Goal: Use online tool/utility: Utilize a website feature to perform a specific function

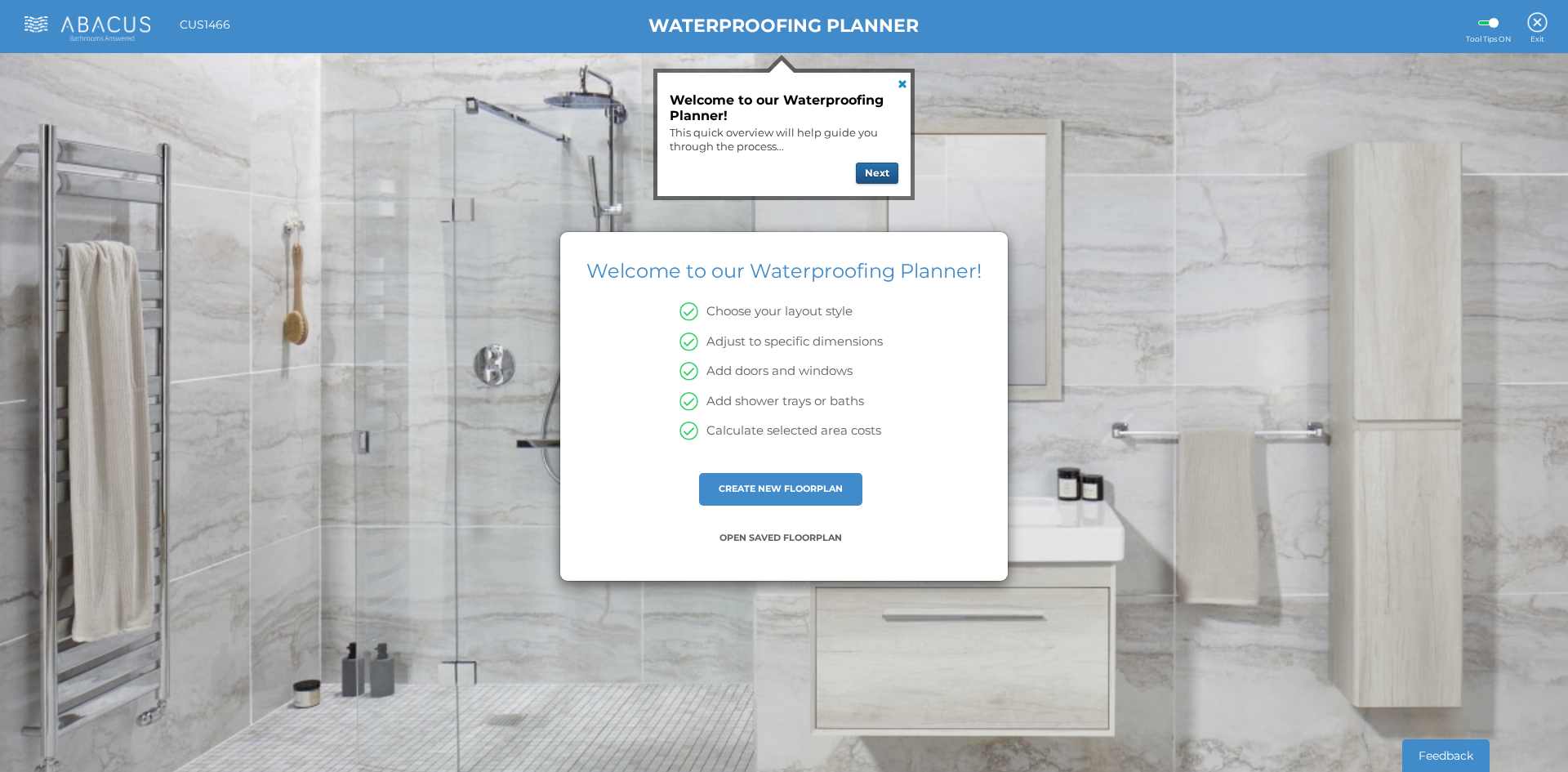
click at [887, 163] on button "Next" at bounding box center [876, 173] width 42 height 22
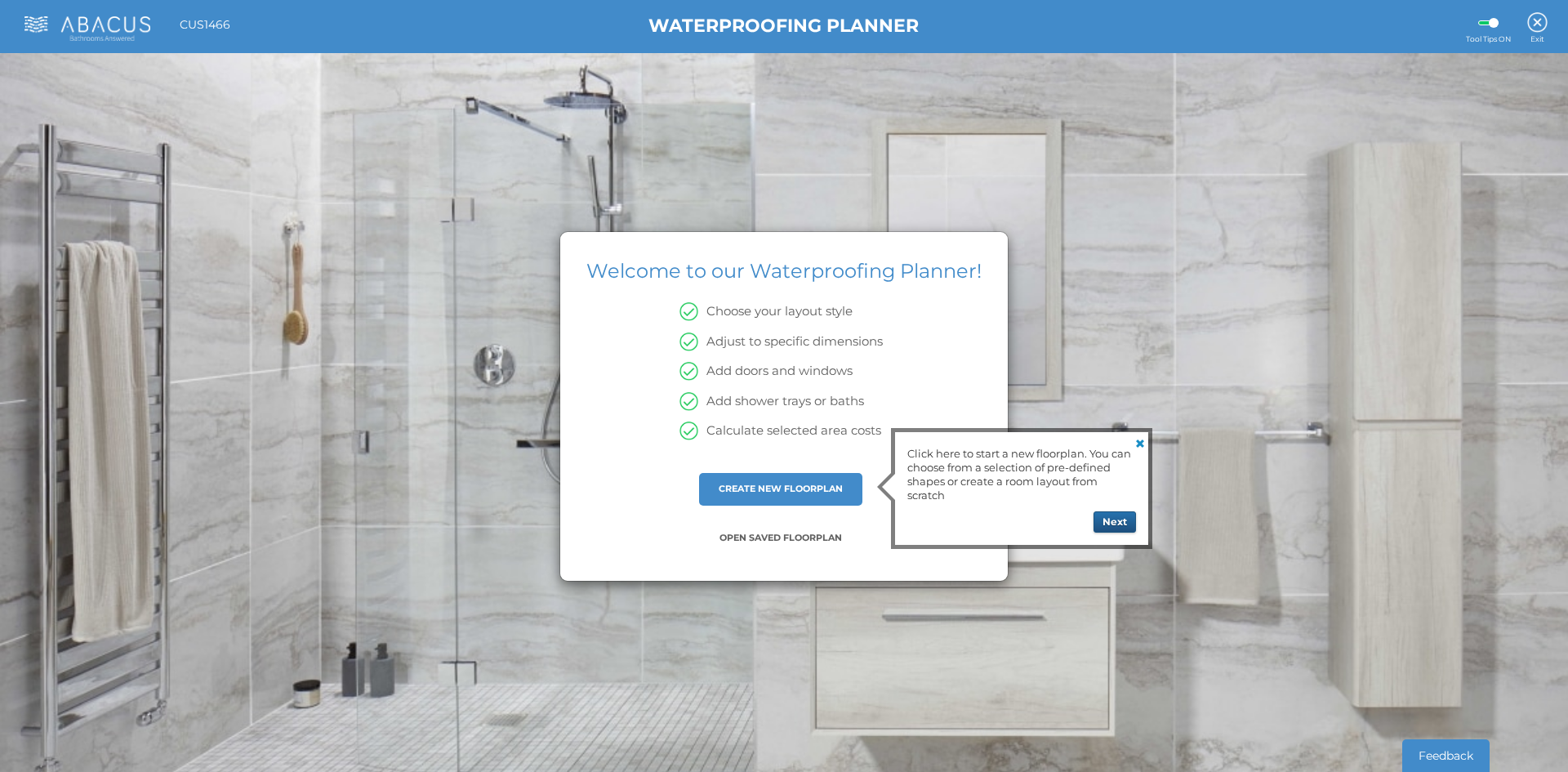
click at [1116, 523] on button "Next" at bounding box center [1114, 522] width 42 height 22
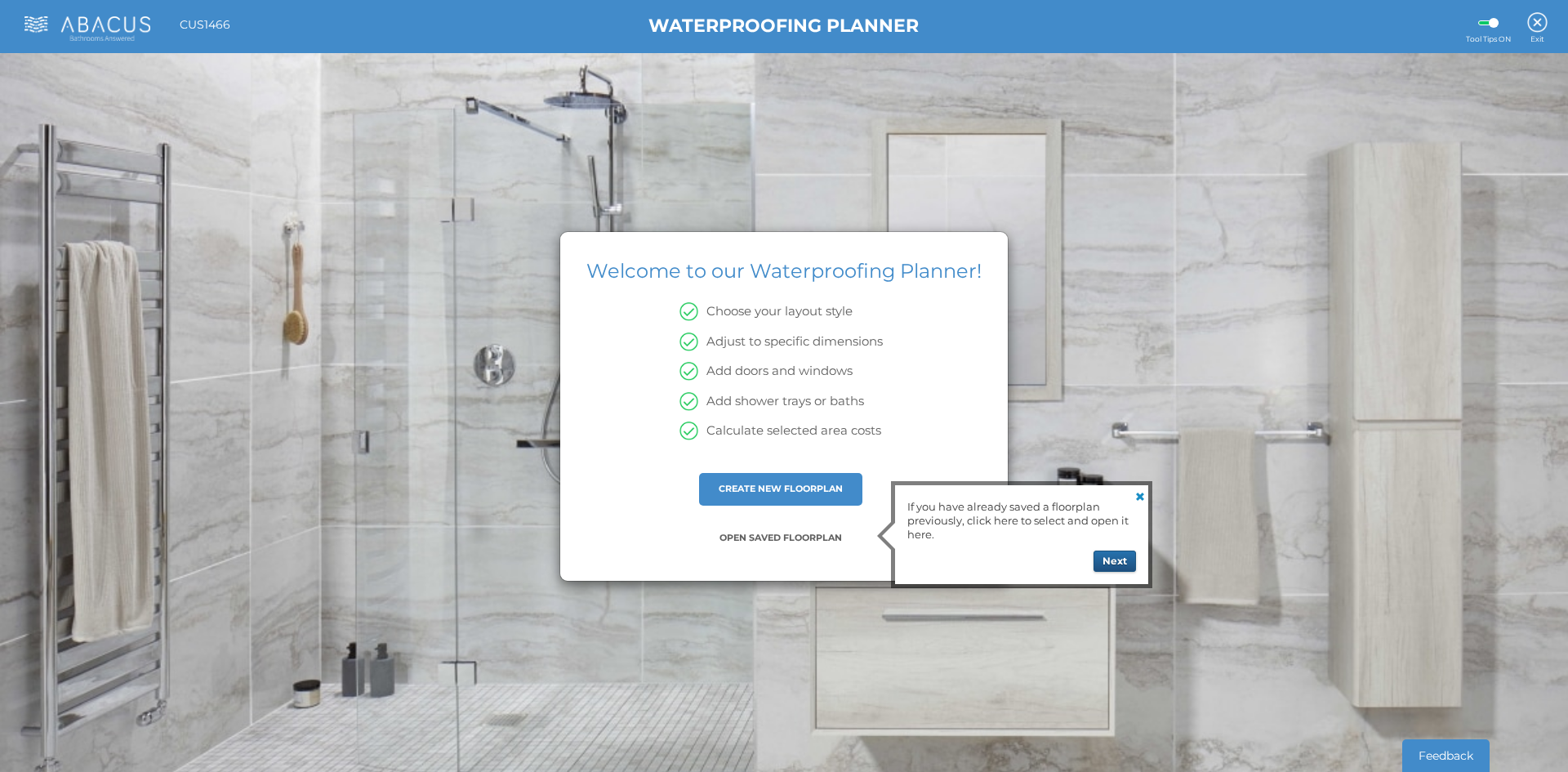
click at [1120, 559] on button "Next" at bounding box center [1114, 561] width 42 height 22
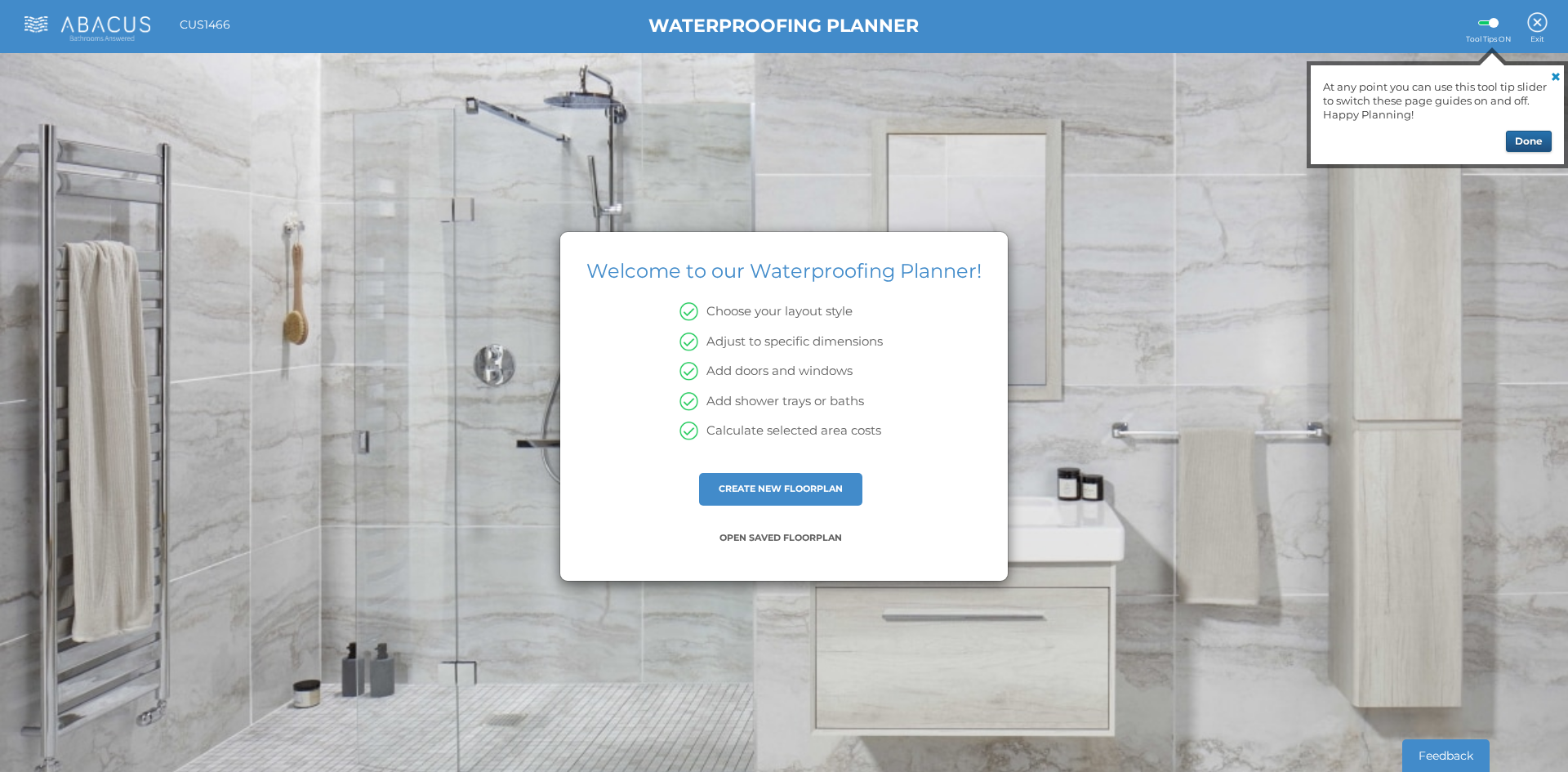
click at [1519, 149] on button "Done" at bounding box center [1528, 141] width 46 height 22
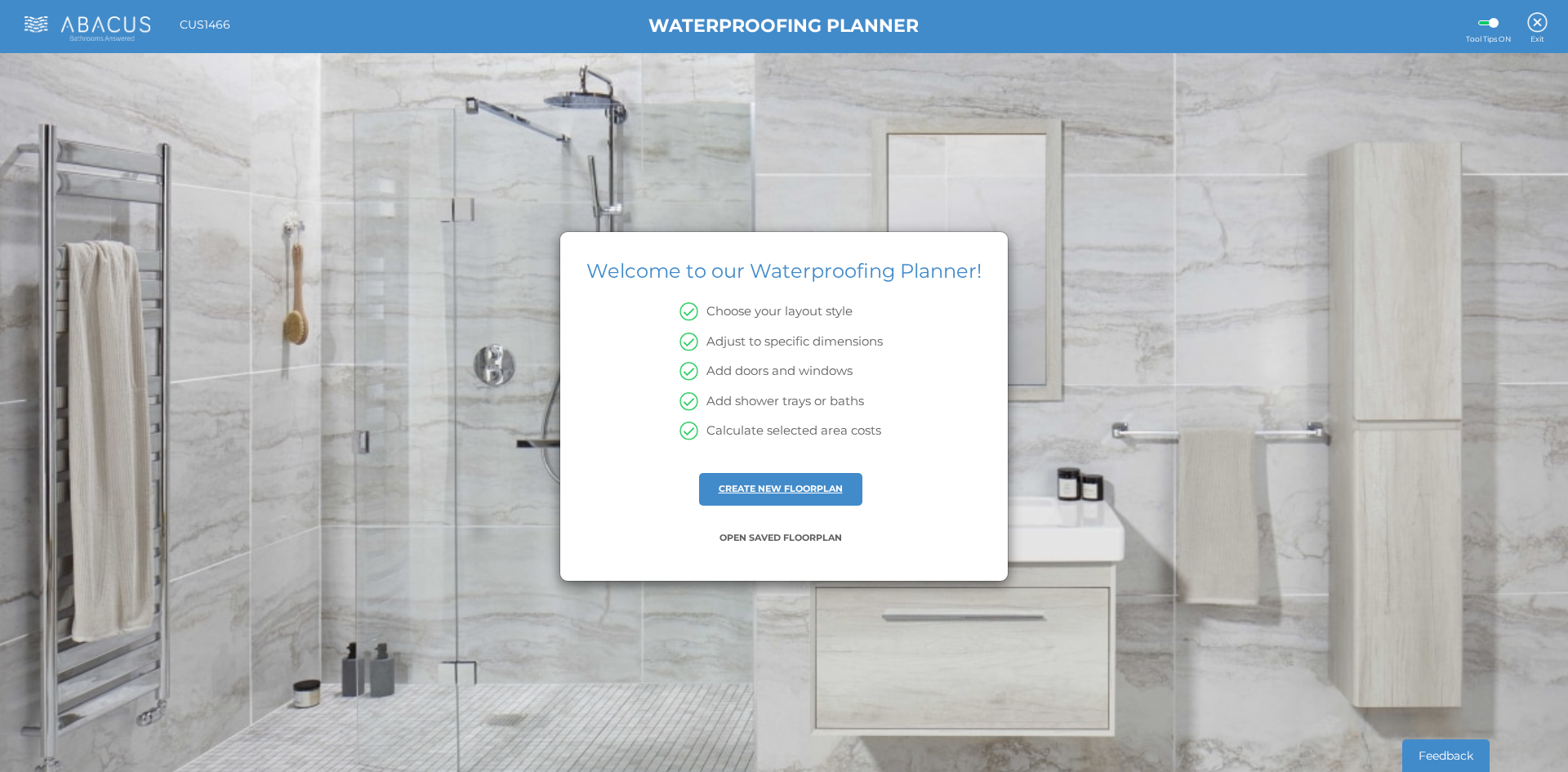
click at [742, 491] on link "CREATE NEW FLOORPLAN" at bounding box center [781, 488] width 124 height 11
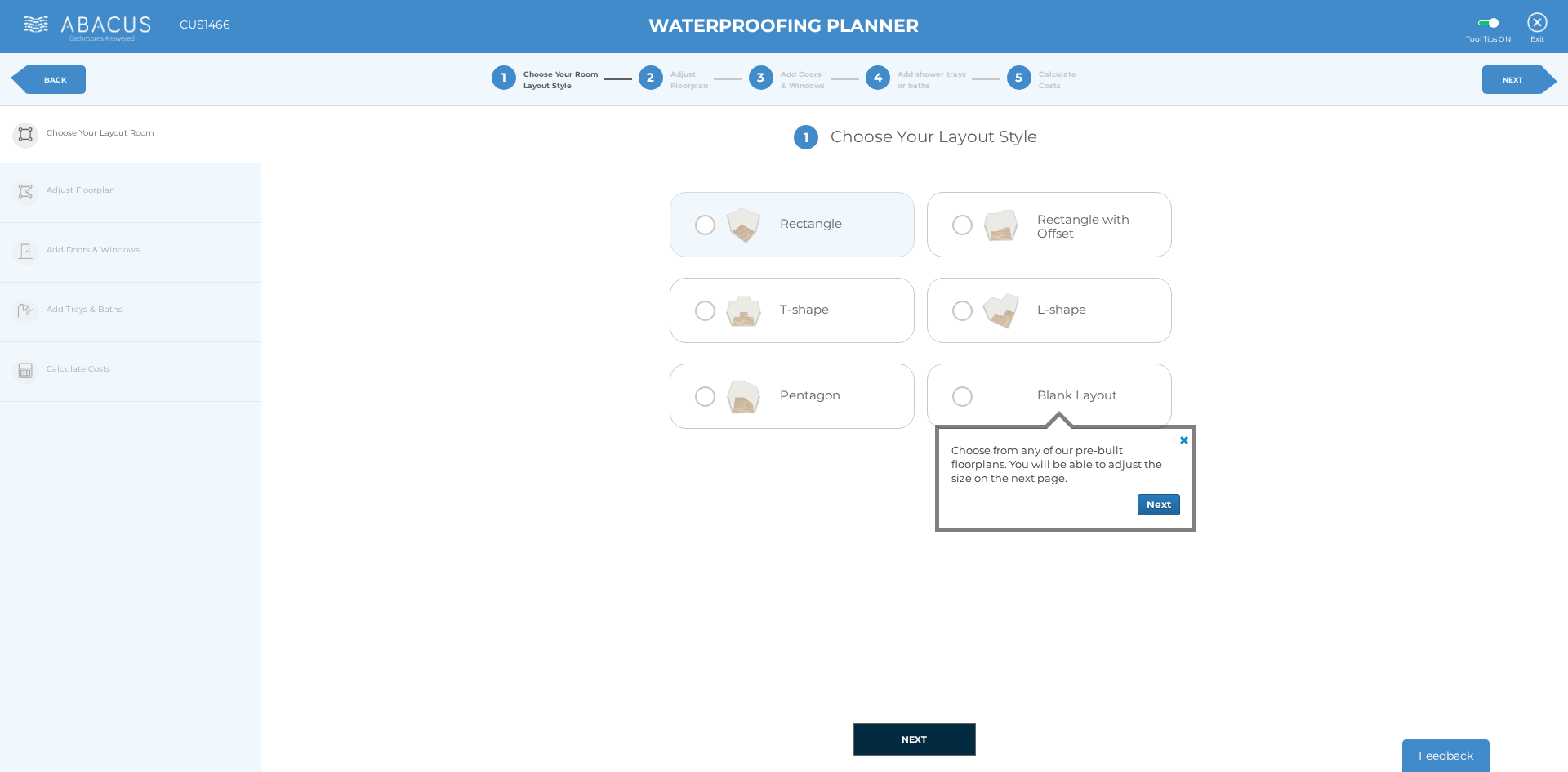
click at [697, 225] on div at bounding box center [706, 225] width 21 height 21
click at [1169, 505] on button "Next" at bounding box center [1158, 504] width 42 height 22
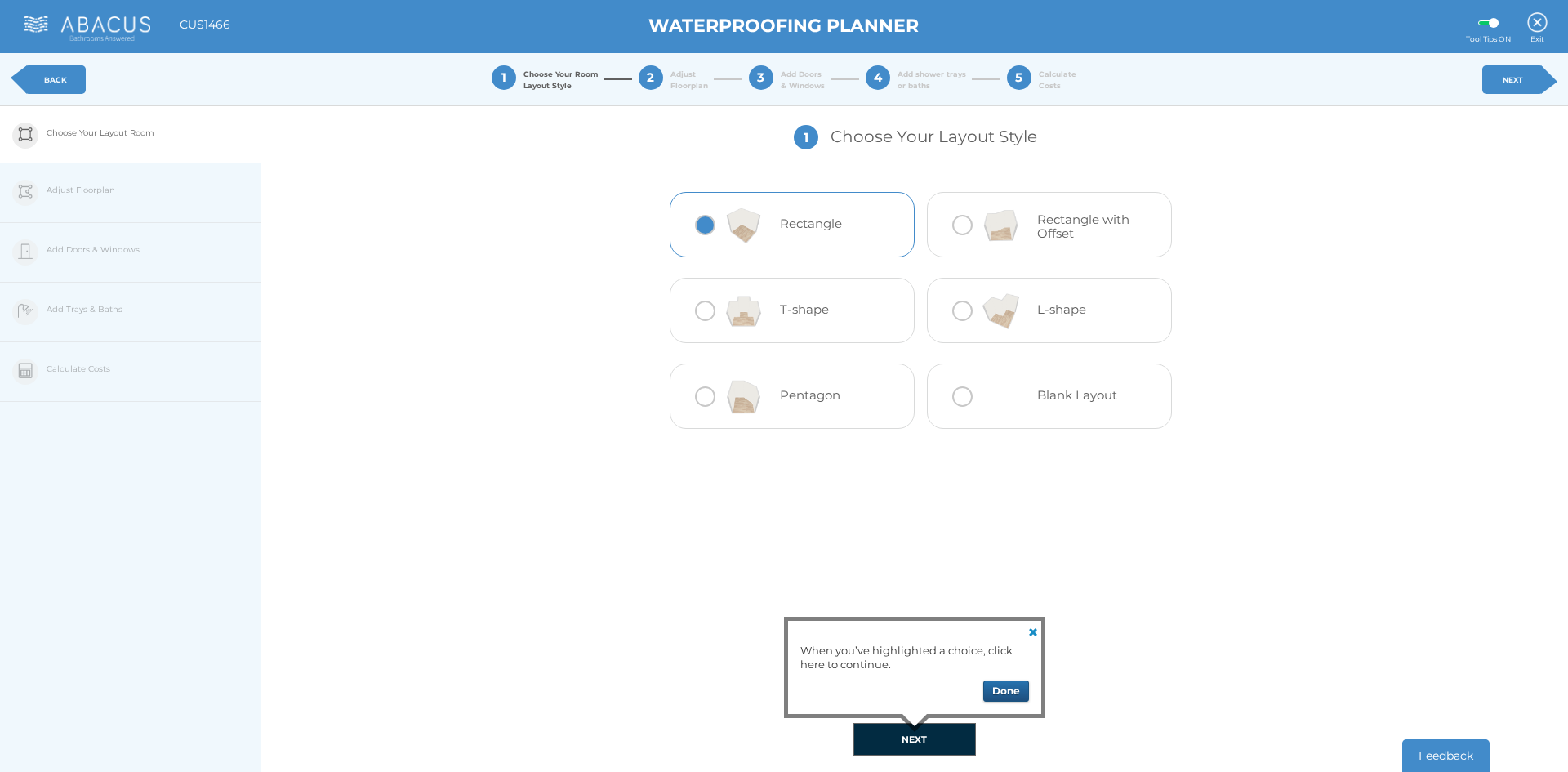
click at [1001, 688] on button "Done" at bounding box center [1006, 690] width 46 height 22
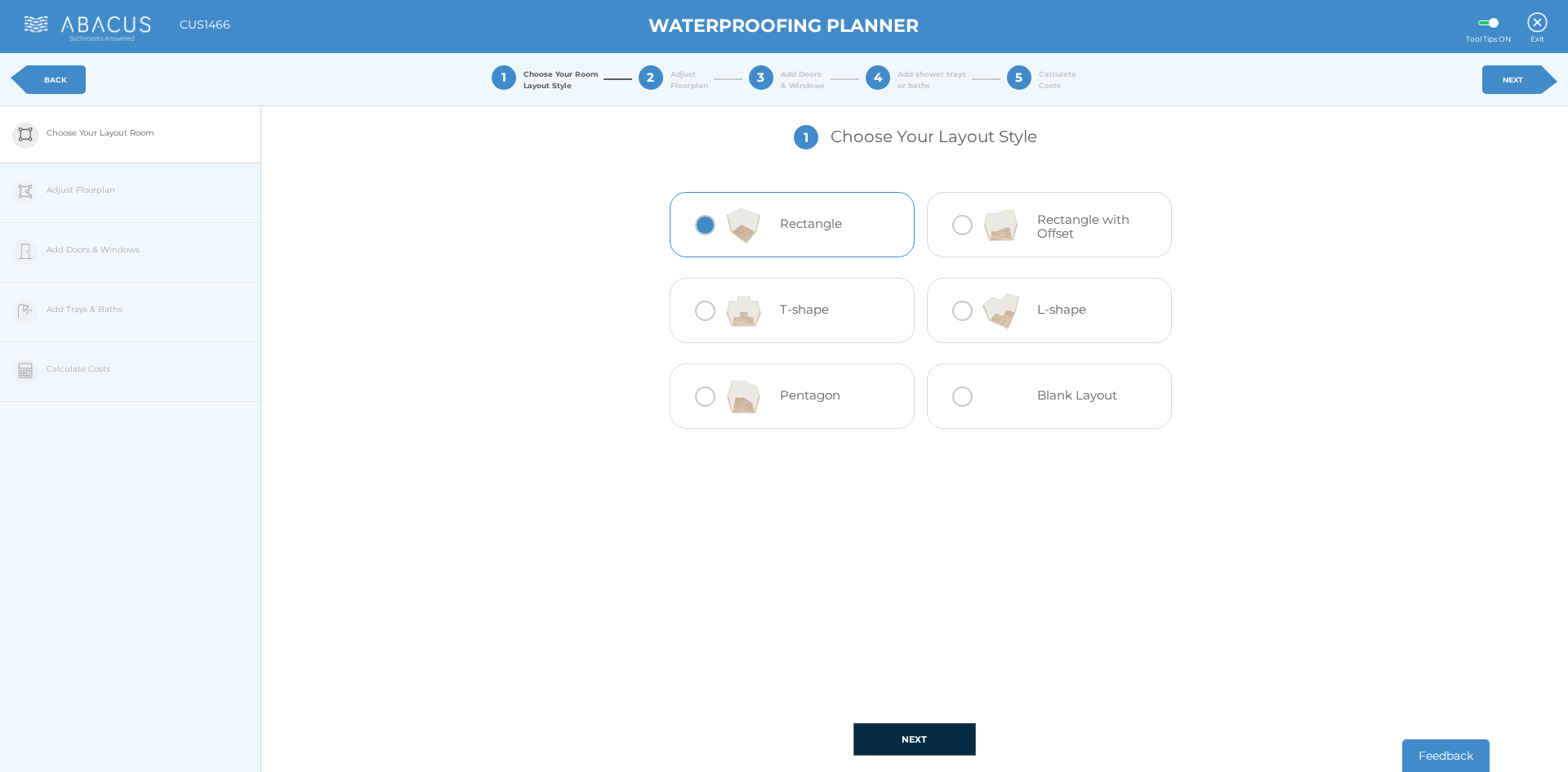
click at [1500, 72] on link "NEXT" at bounding box center [1512, 79] width 61 height 28
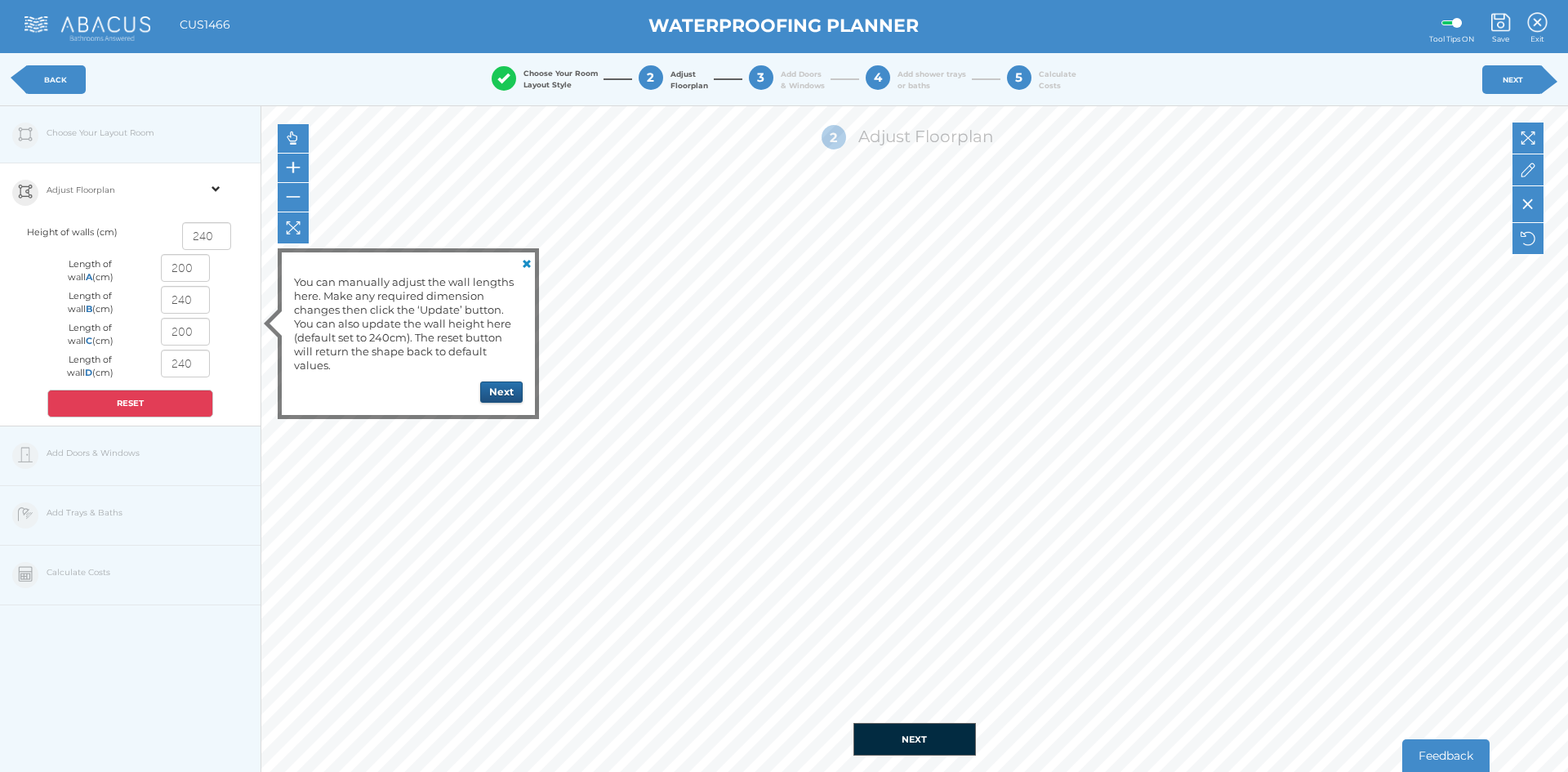
click at [503, 390] on button "Next" at bounding box center [501, 392] width 42 height 22
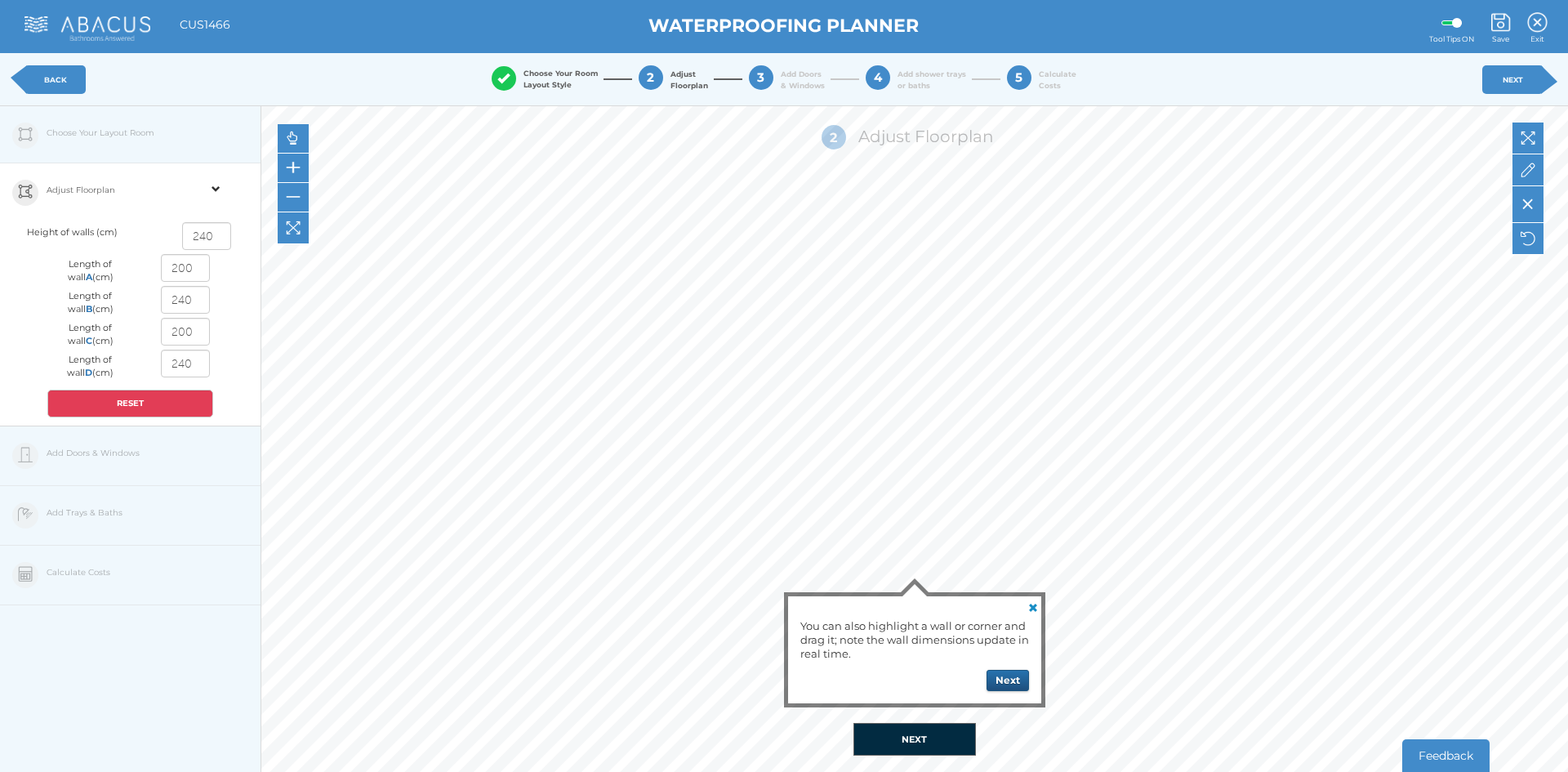
click at [1003, 682] on button "Next" at bounding box center [1007, 680] width 42 height 22
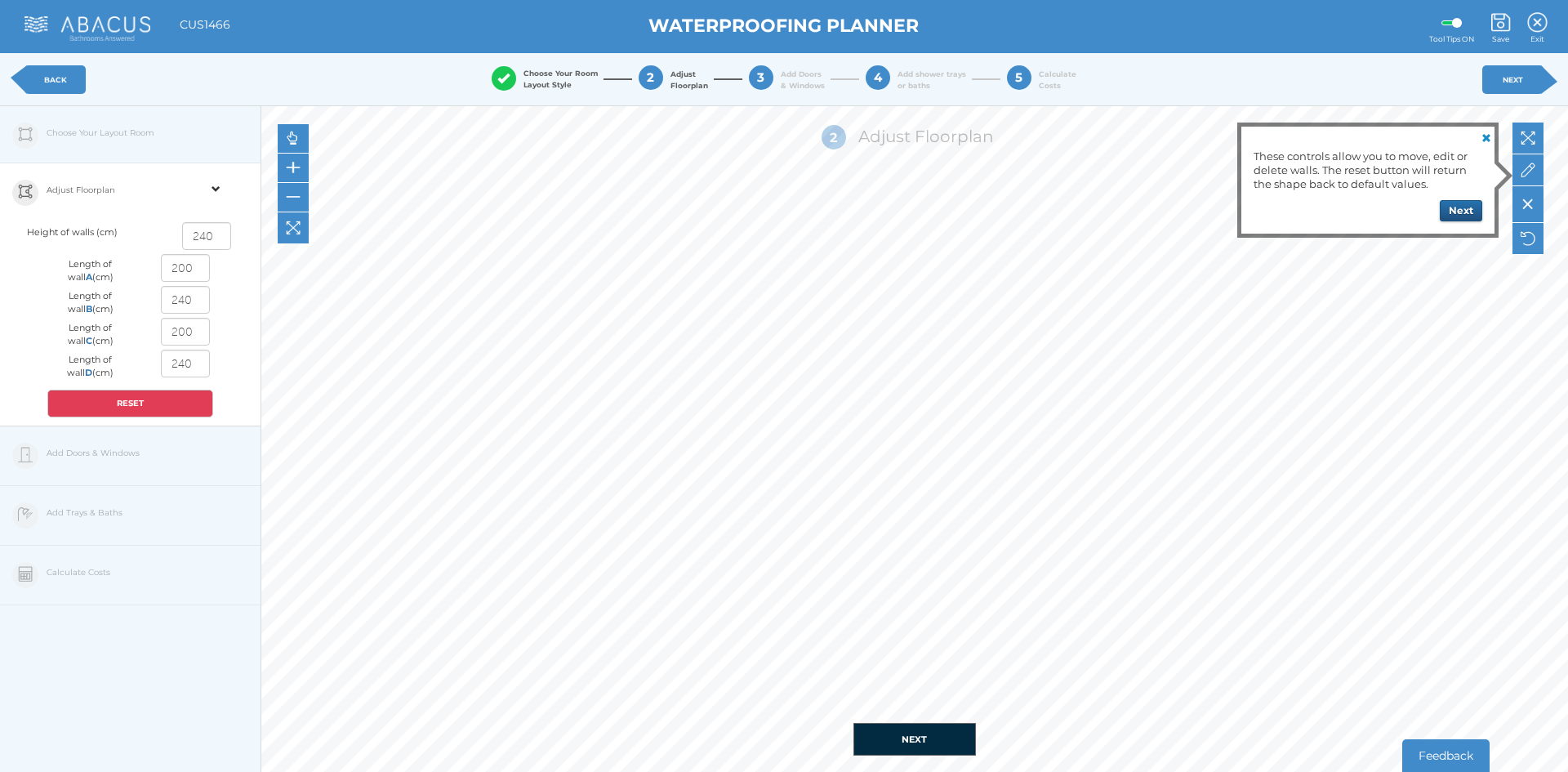
click at [1460, 207] on button "Next" at bounding box center [1460, 210] width 42 height 22
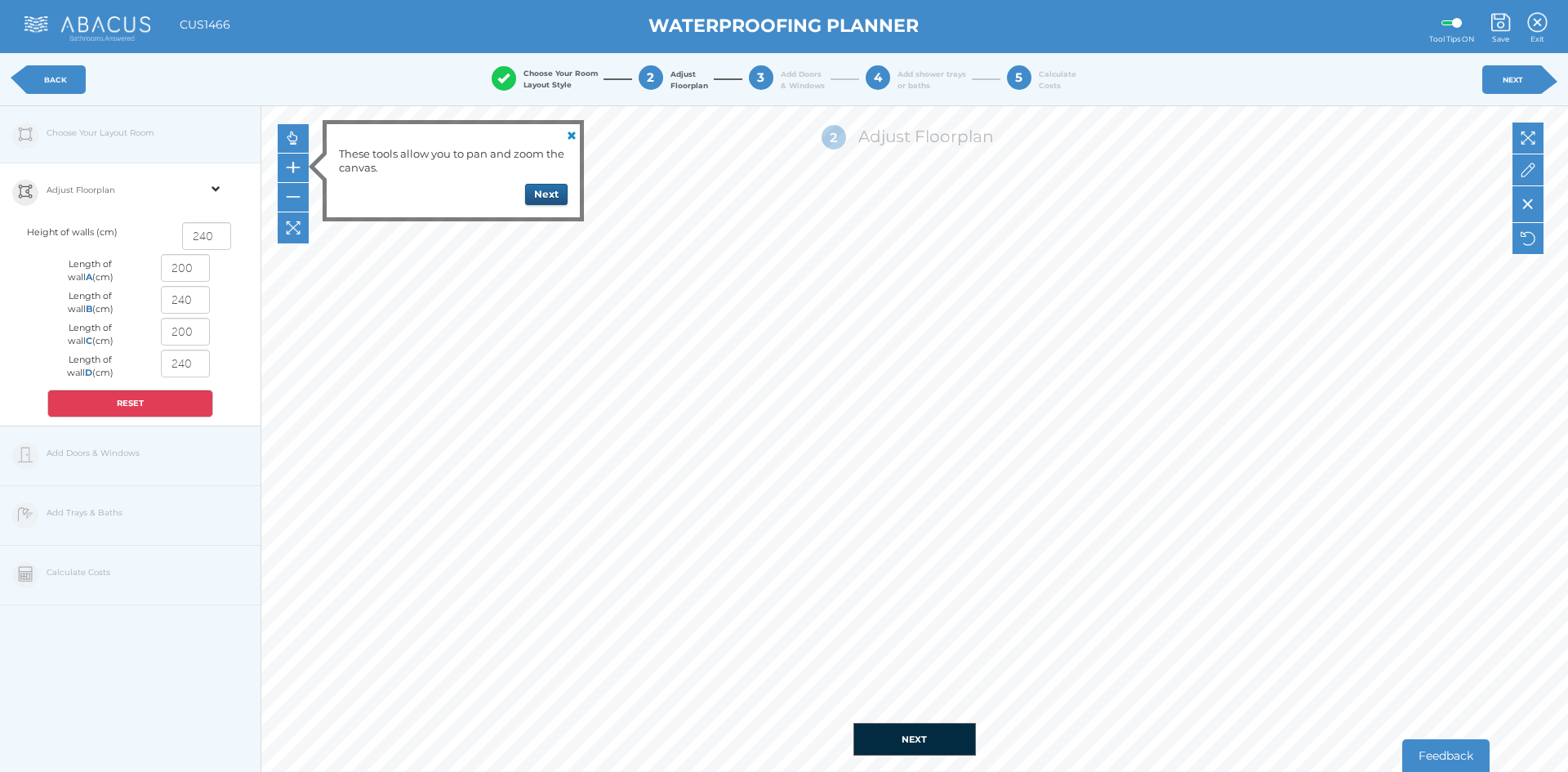
click at [542, 199] on button "Next" at bounding box center [546, 195] width 42 height 22
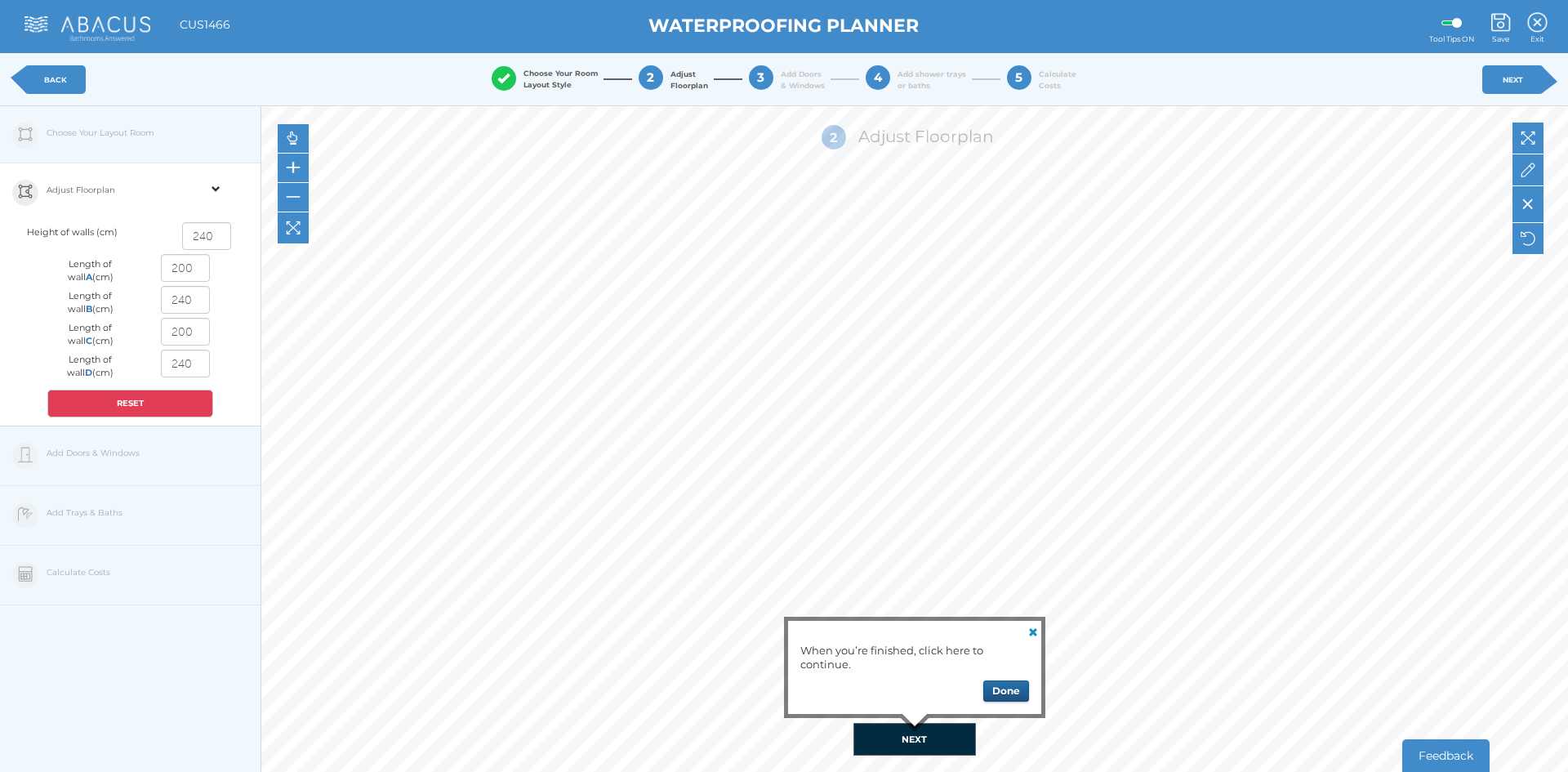
click at [992, 693] on button "Done" at bounding box center [1006, 690] width 46 height 22
click at [1513, 79] on link "NEXT" at bounding box center [1512, 79] width 61 height 28
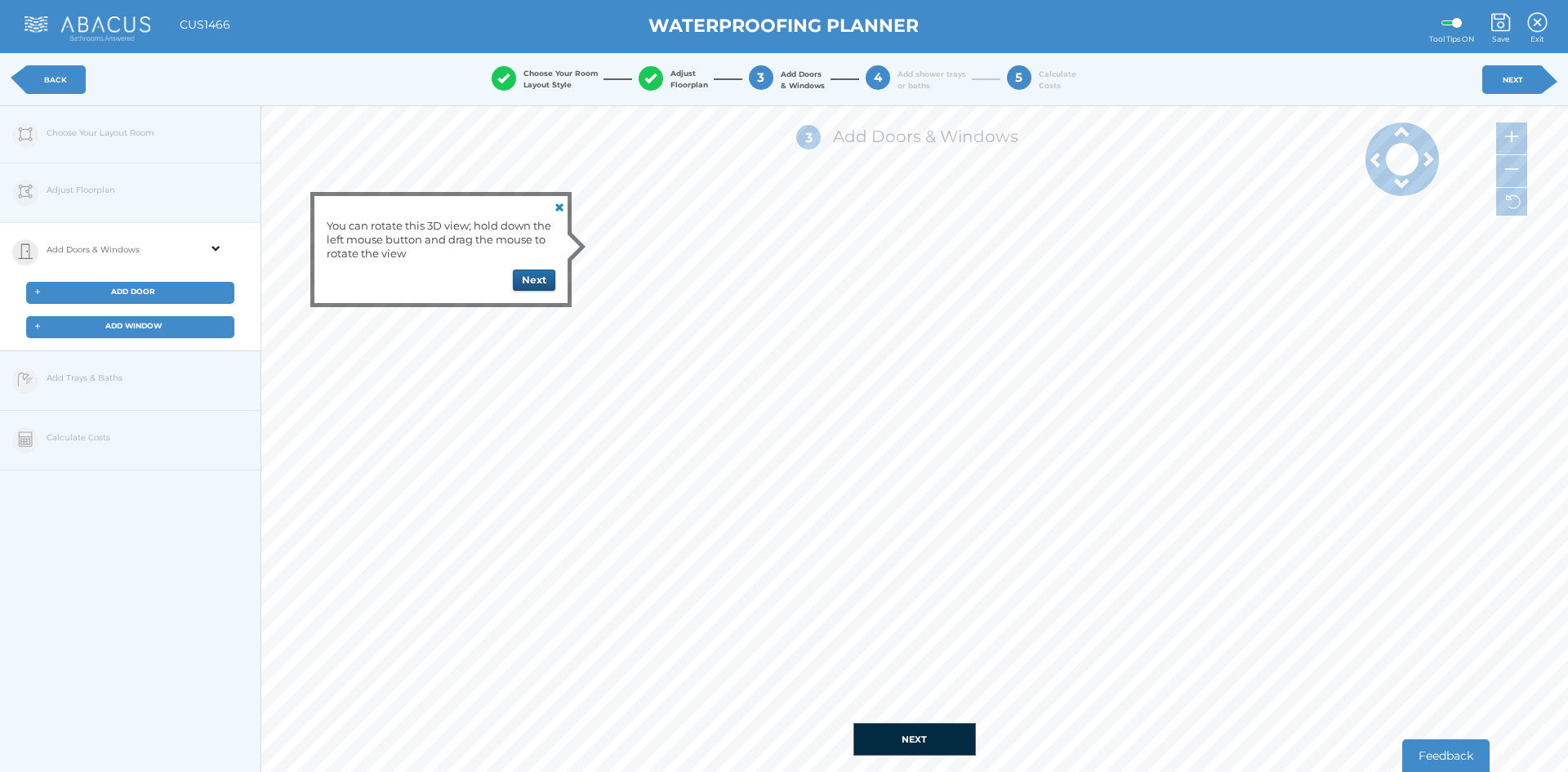
click at [533, 281] on button "Next" at bounding box center [534, 280] width 42 height 22
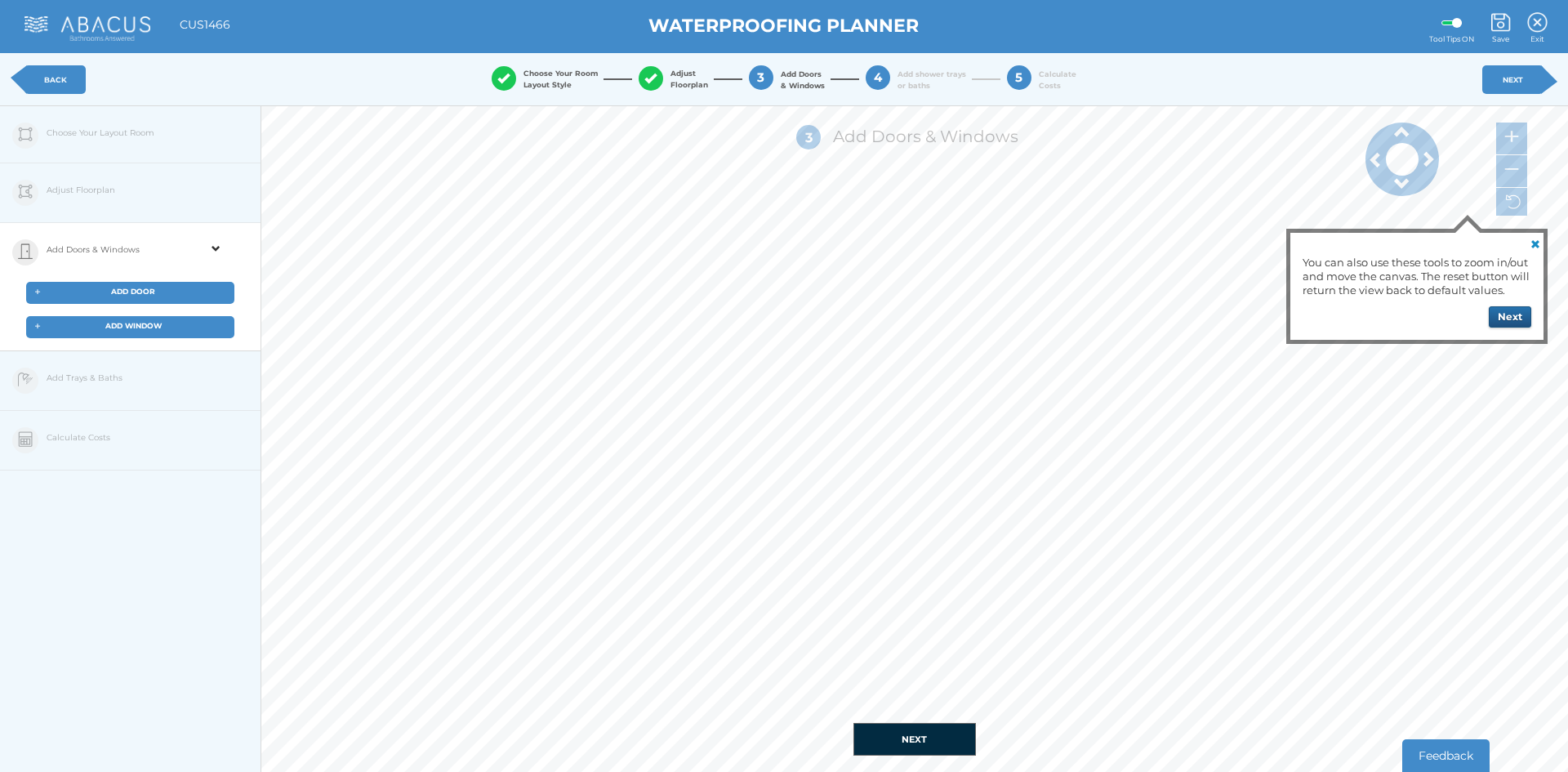
click at [1509, 321] on button "Next" at bounding box center [1509, 317] width 42 height 22
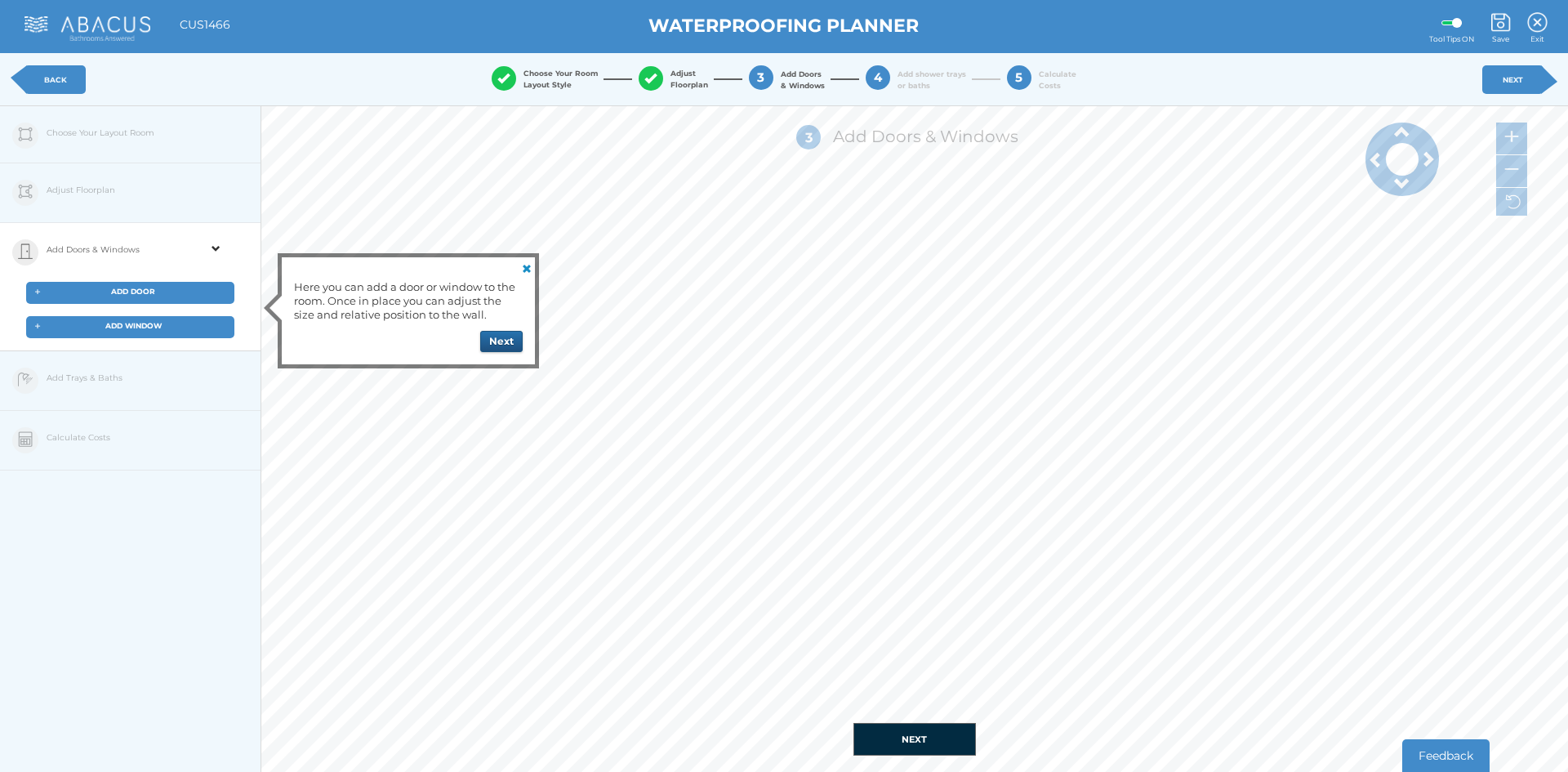
click at [497, 344] on button "Next" at bounding box center [501, 341] width 42 height 22
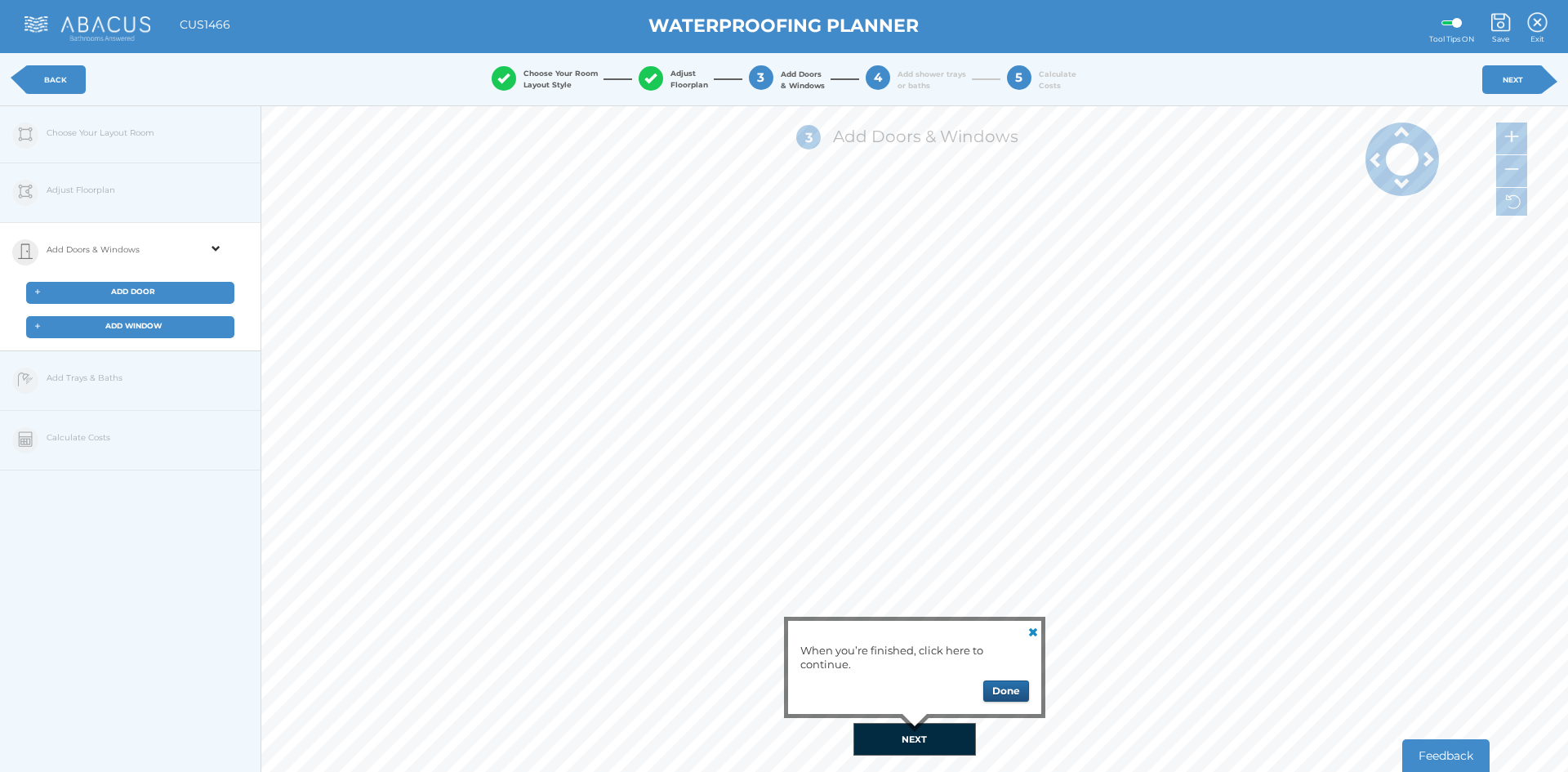
click at [1016, 694] on button "Done" at bounding box center [1006, 690] width 46 height 22
click at [1501, 88] on link "NEXT" at bounding box center [1512, 79] width 61 height 28
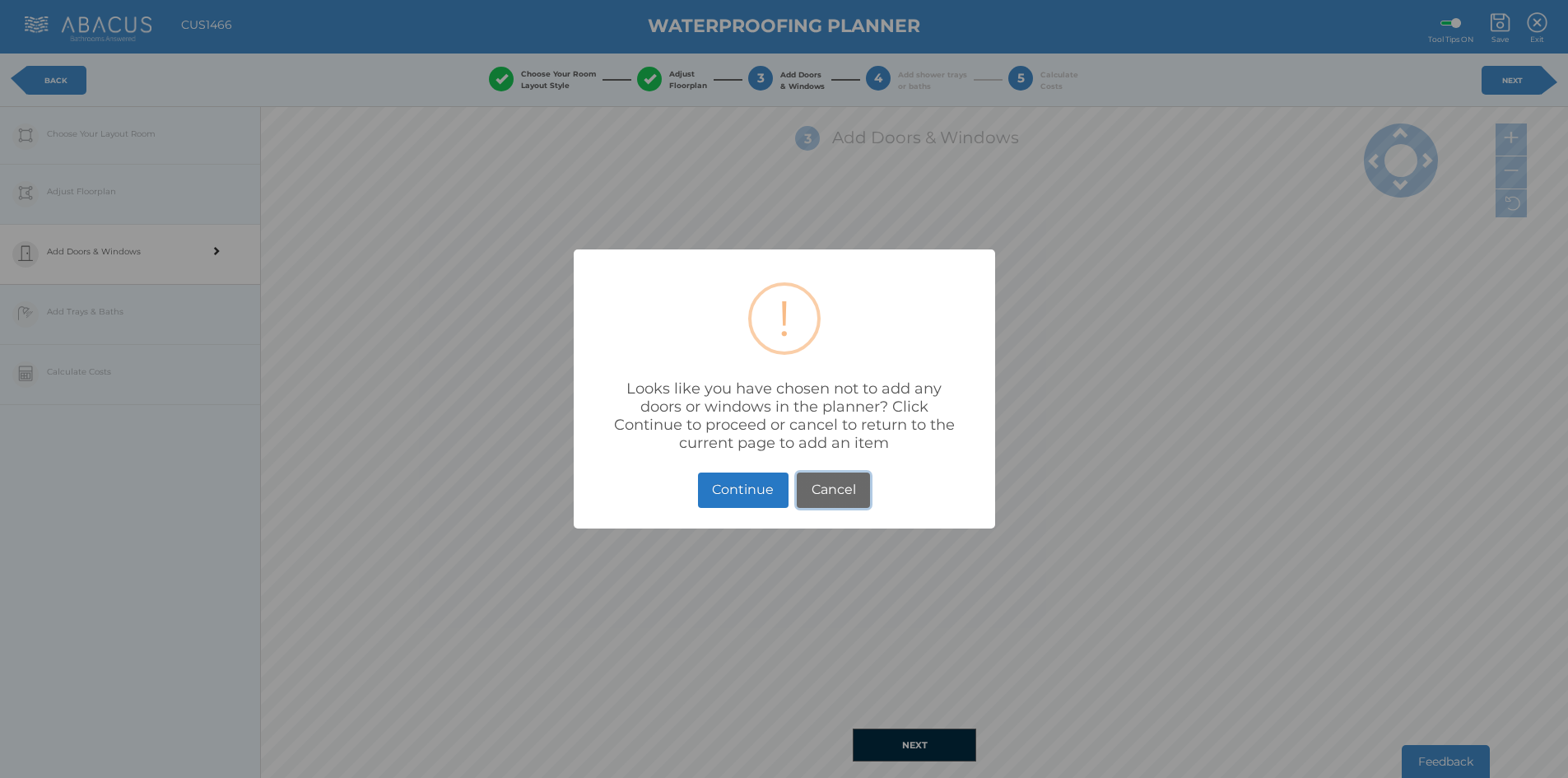
click at [828, 492] on button "Cancel" at bounding box center [833, 490] width 73 height 36
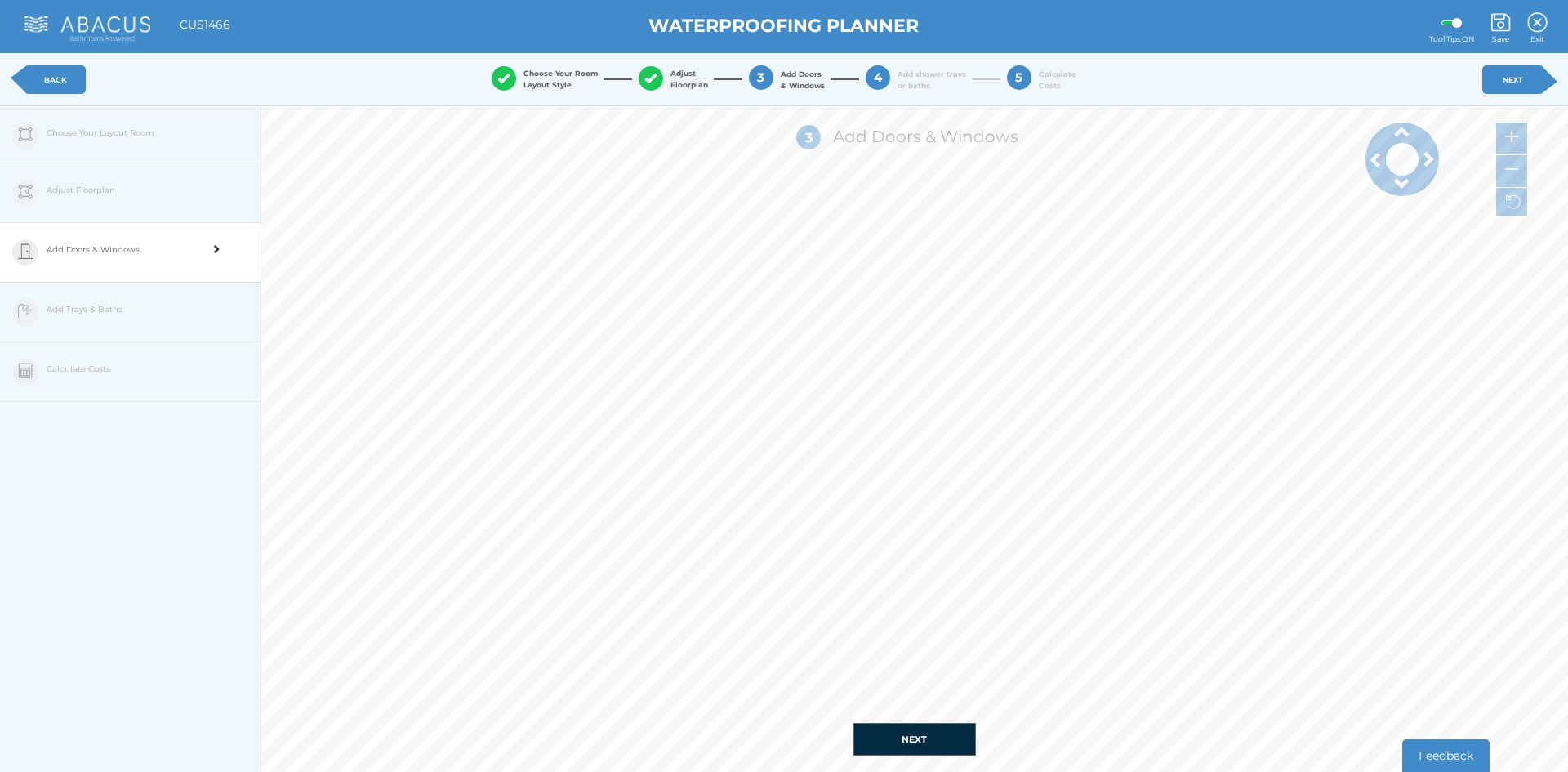
click at [147, 263] on div "Add Doors & Windows" at bounding box center [124, 252] width 156 height 59
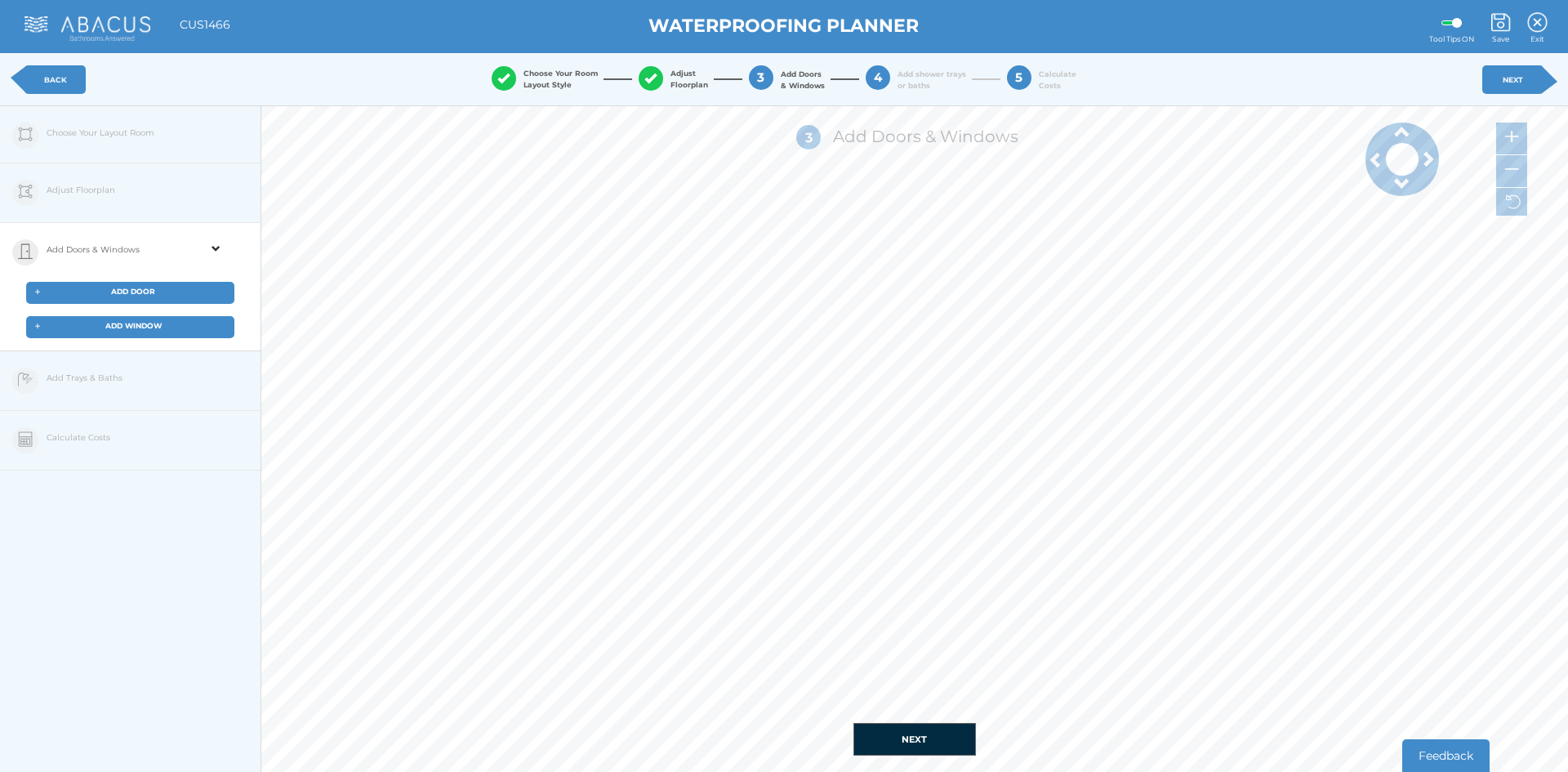
click at [146, 289] on span "ADD DOOR" at bounding box center [133, 291] width 44 height 9
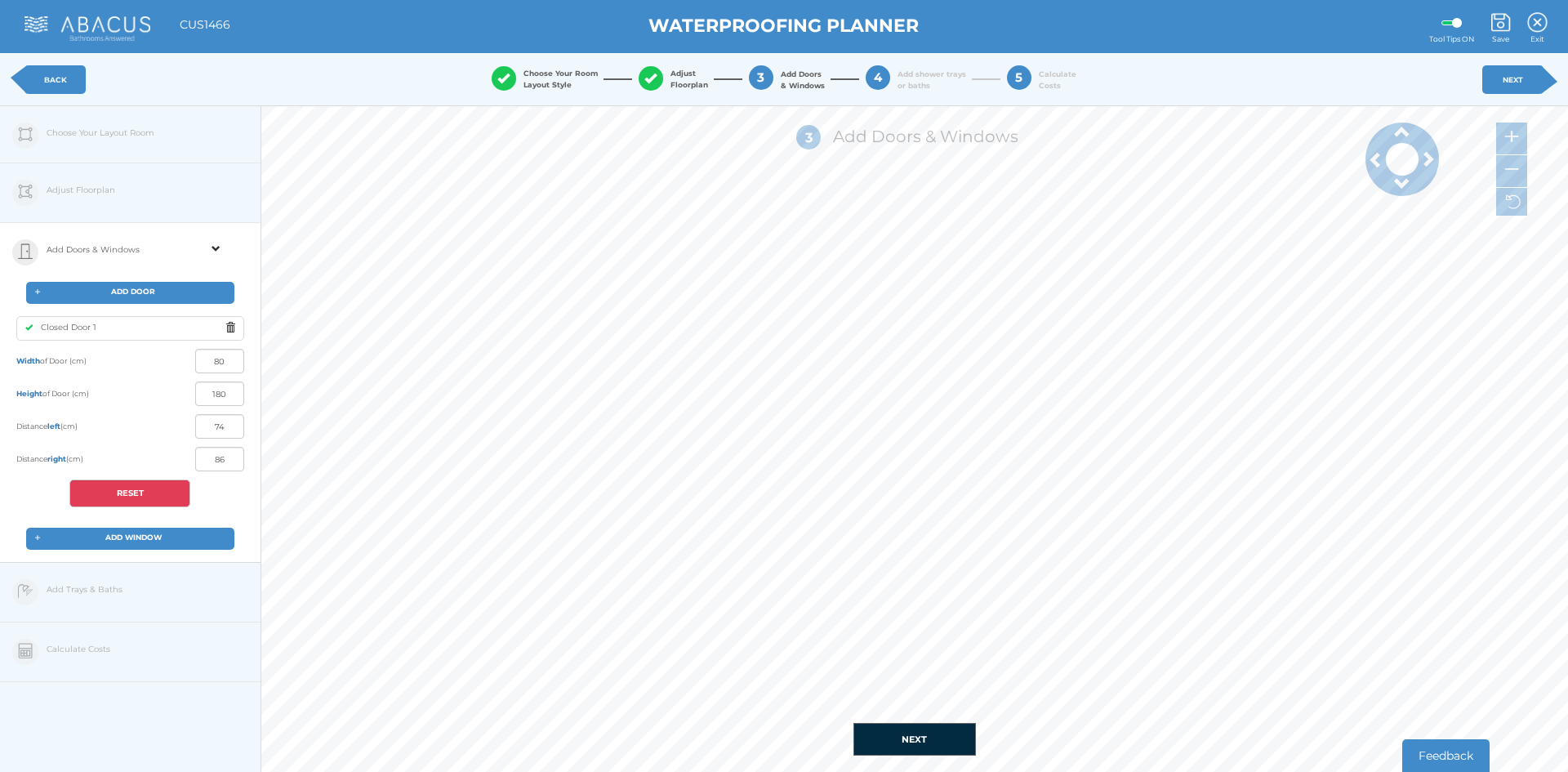
type input "0"
type input "160"
type input "17"
type input "143"
type input "73"
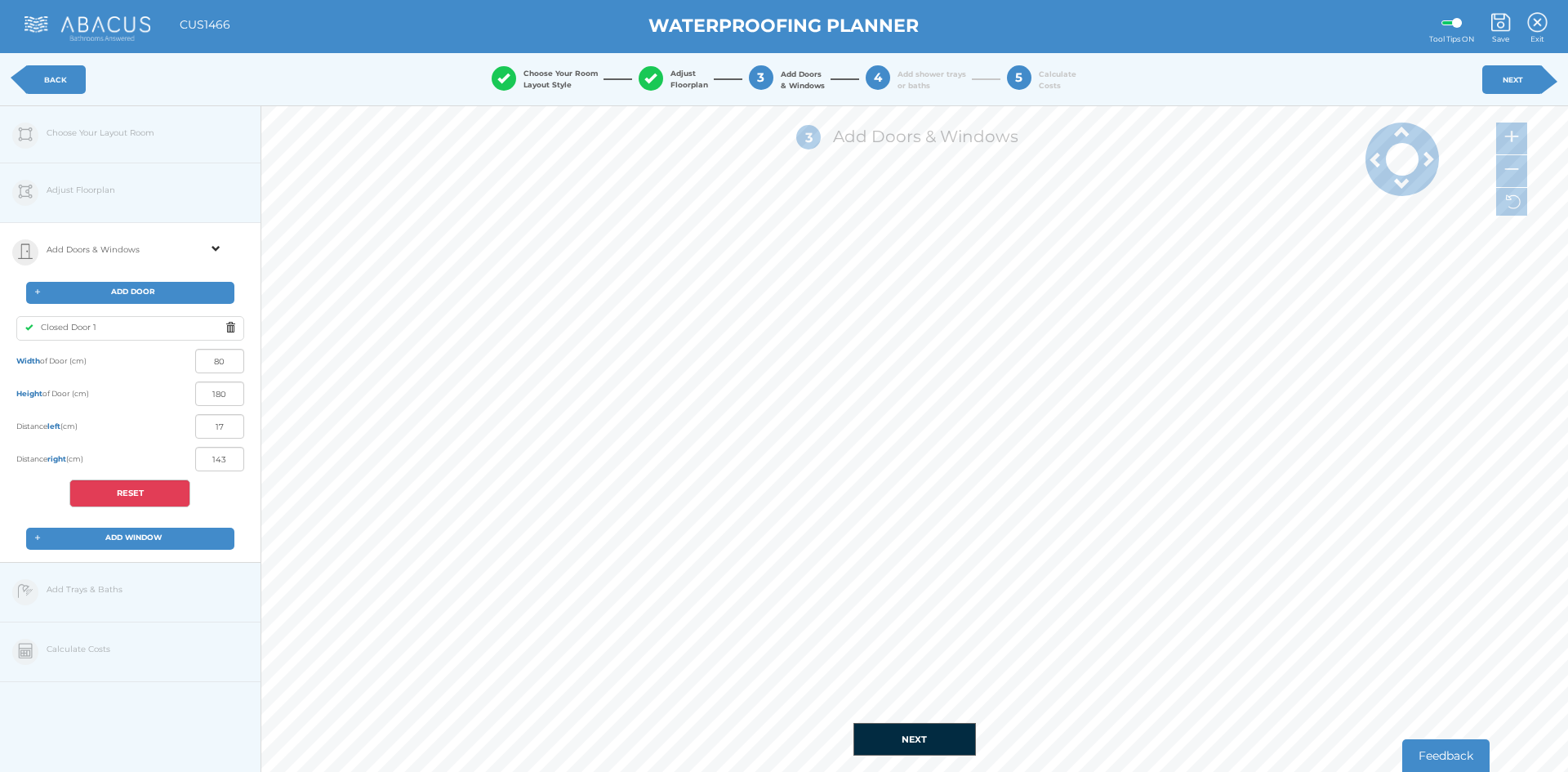
type input "87"
type input "103"
type input "57"
type input "118"
type input "42"
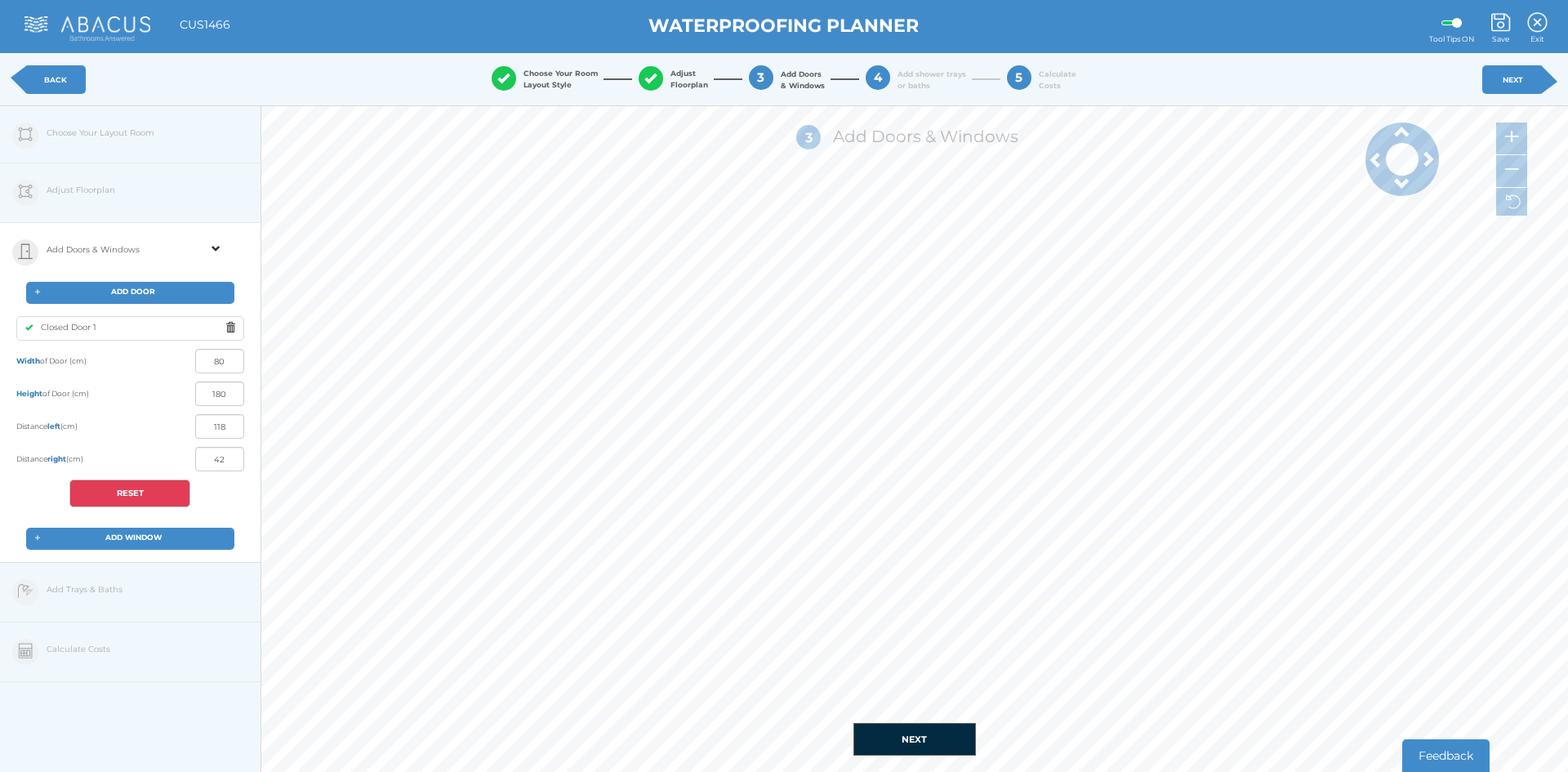
type input "124"
type input "36"
type input "126"
type input "34"
type input "125"
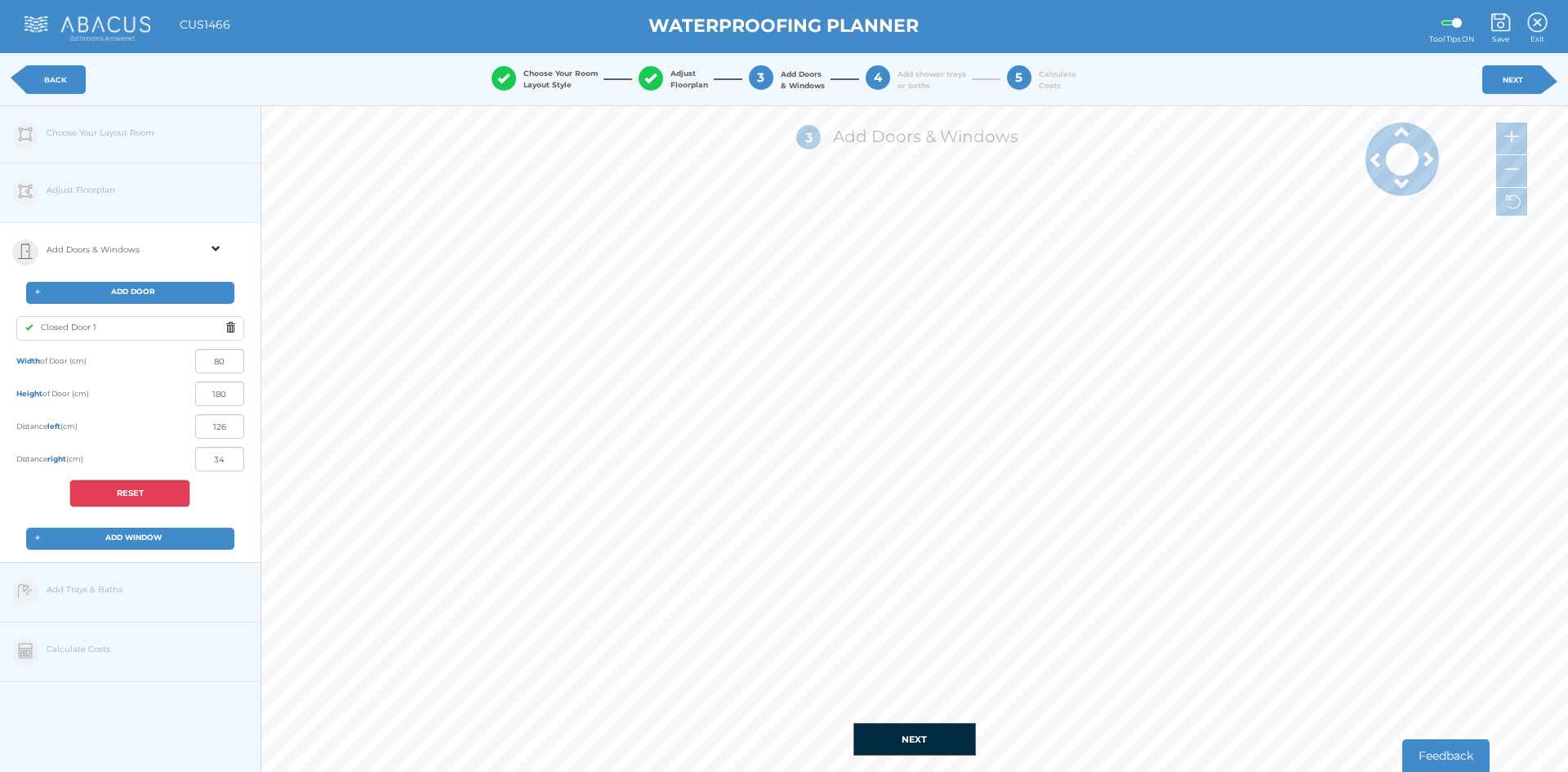
type input "35"
type input "98"
type input "62"
type input "69"
type input "91"
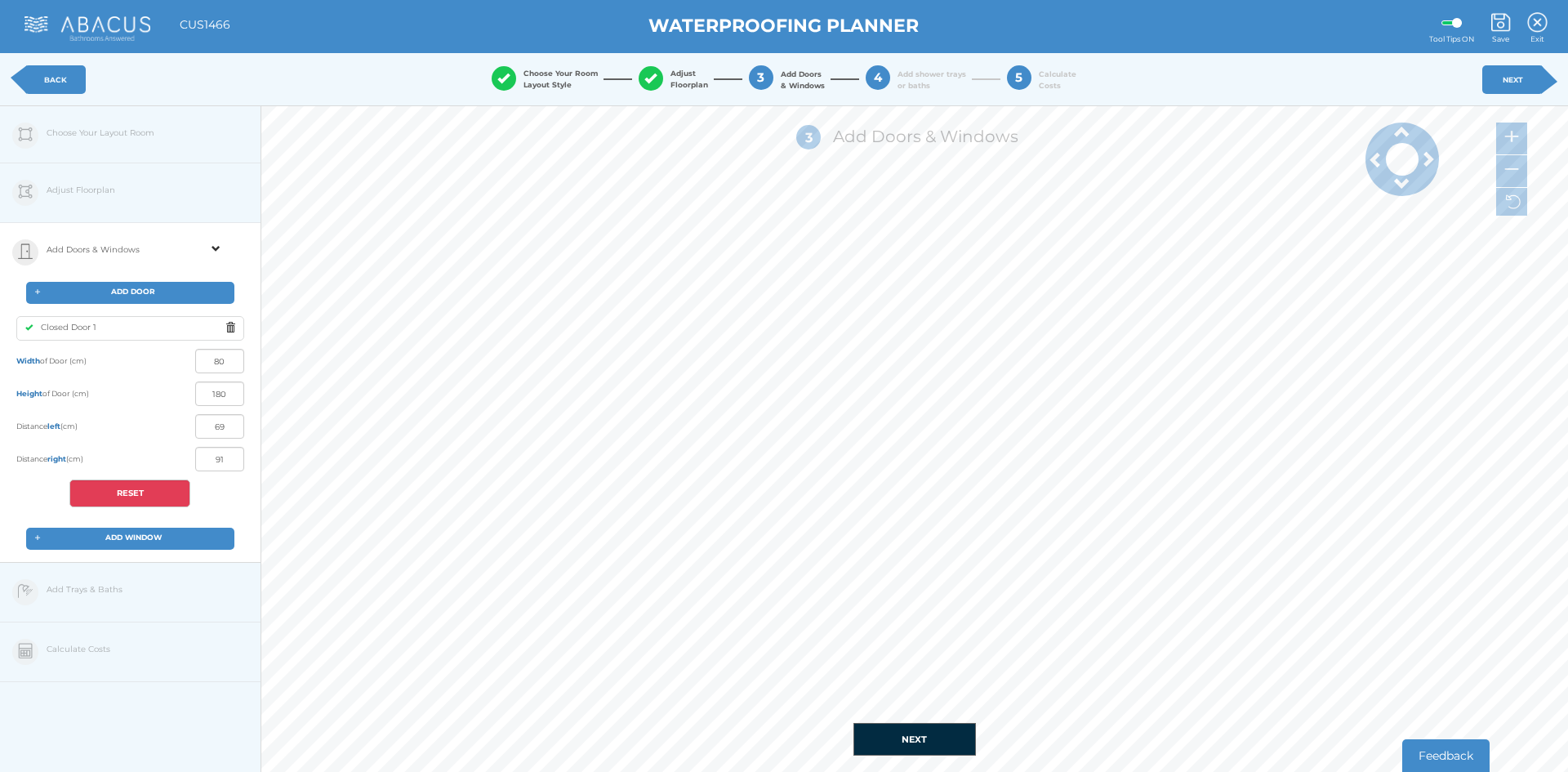
type input "34"
type input "126"
type input "81"
type input "39"
type input "71"
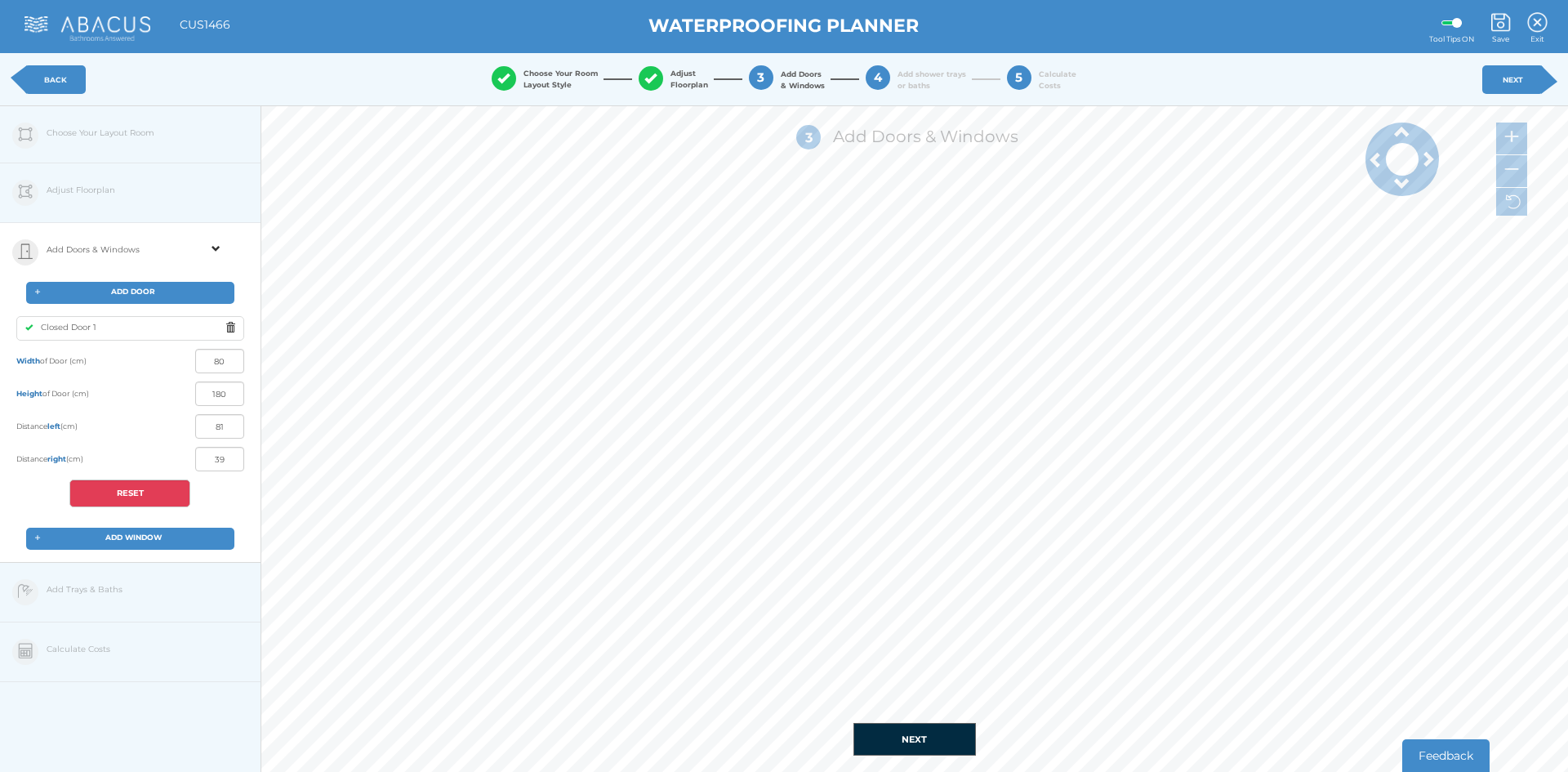
type input "49"
type input "61"
type input "59"
type input "53"
type input "67"
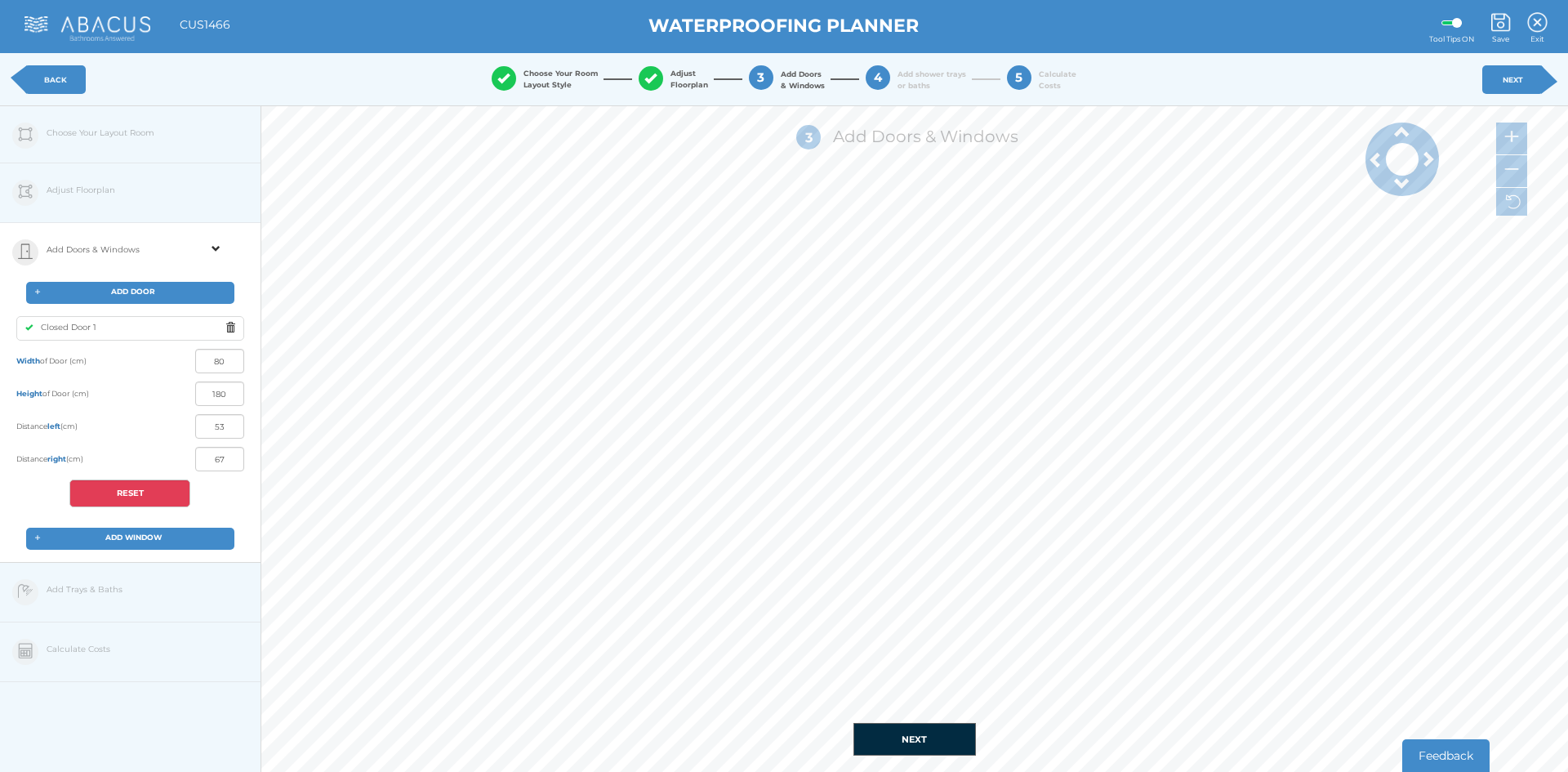
type input "49"
type input "71"
type input "48"
type input "72"
type input "47"
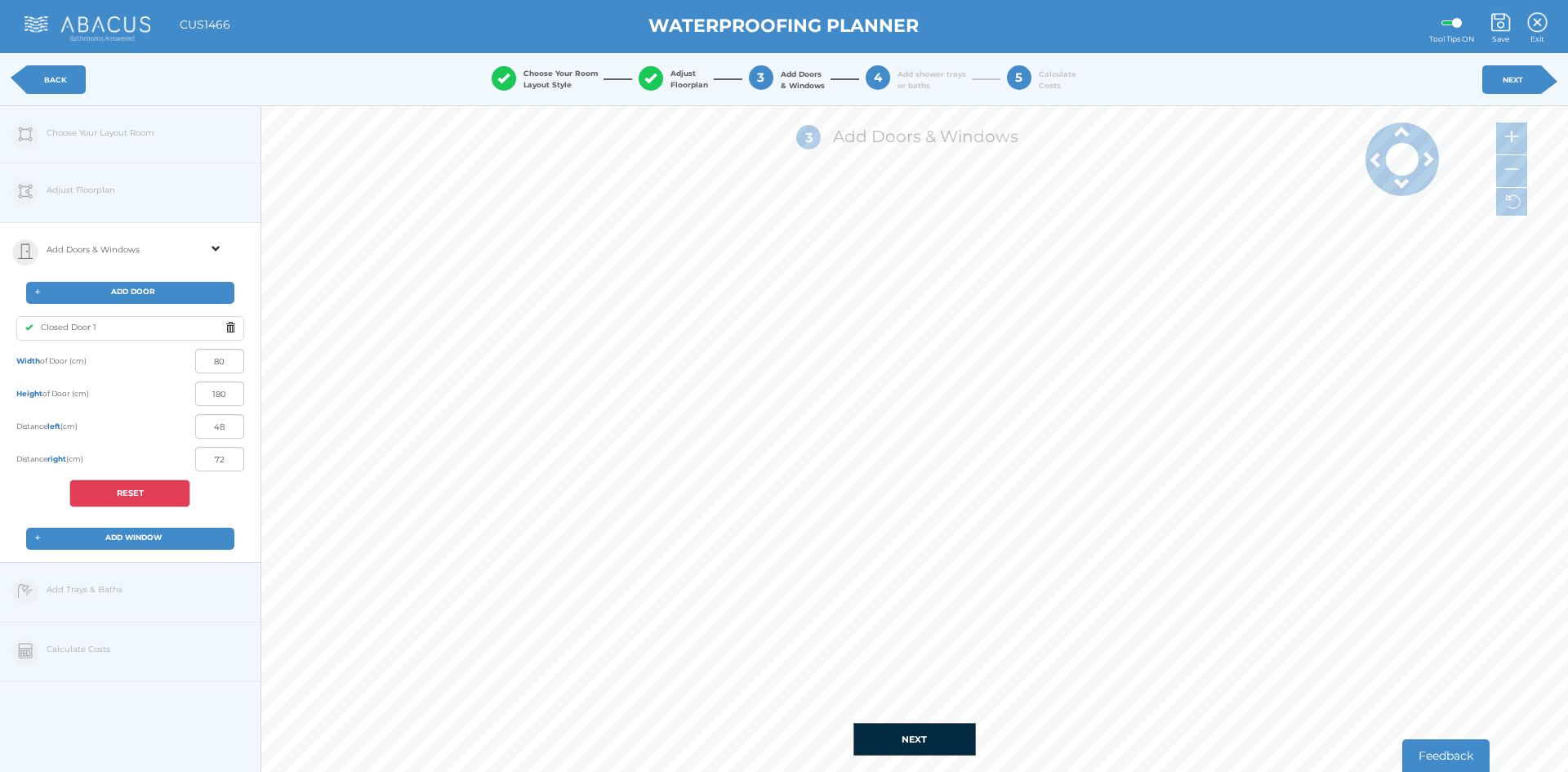
type input "73"
click at [1506, 90] on link "NEXT" at bounding box center [1512, 79] width 61 height 28
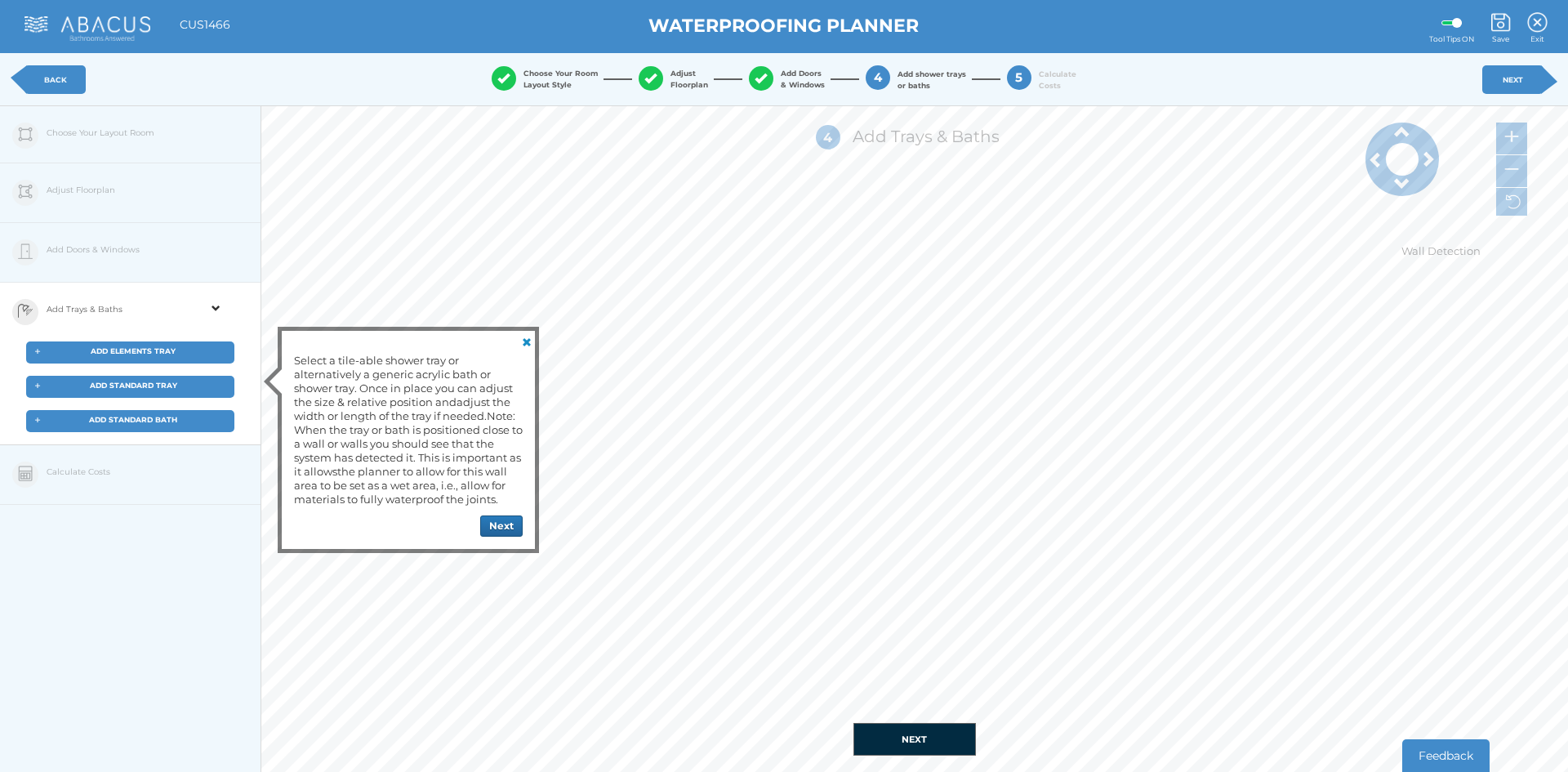
click at [168, 386] on span "ADD STANDARD TRAY" at bounding box center [133, 385] width 88 height 9
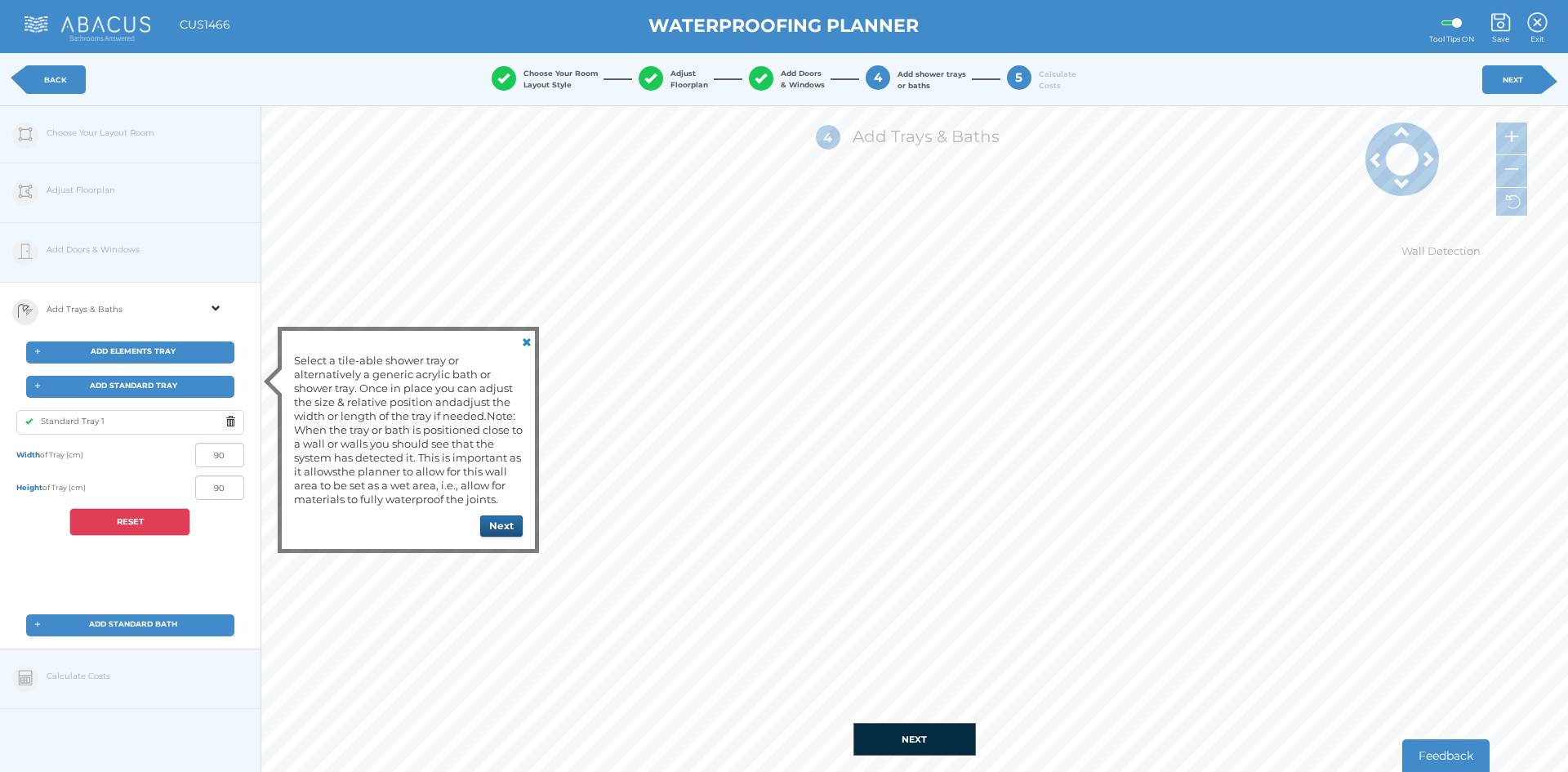
click at [513, 529] on button "Next" at bounding box center [501, 526] width 42 height 22
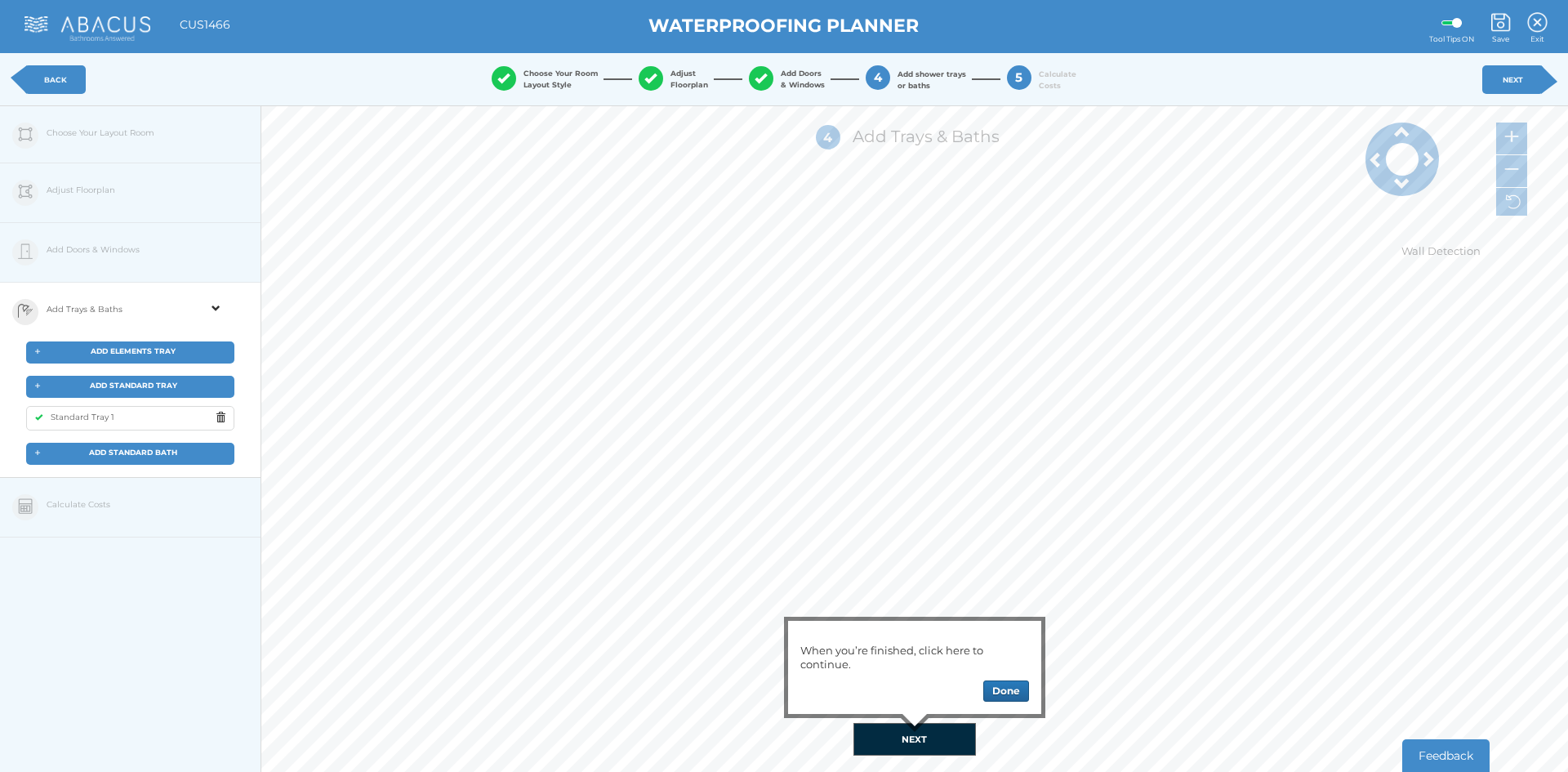
click at [168, 349] on span "ADD ELEMENTS TRAY" at bounding box center [133, 350] width 85 height 9
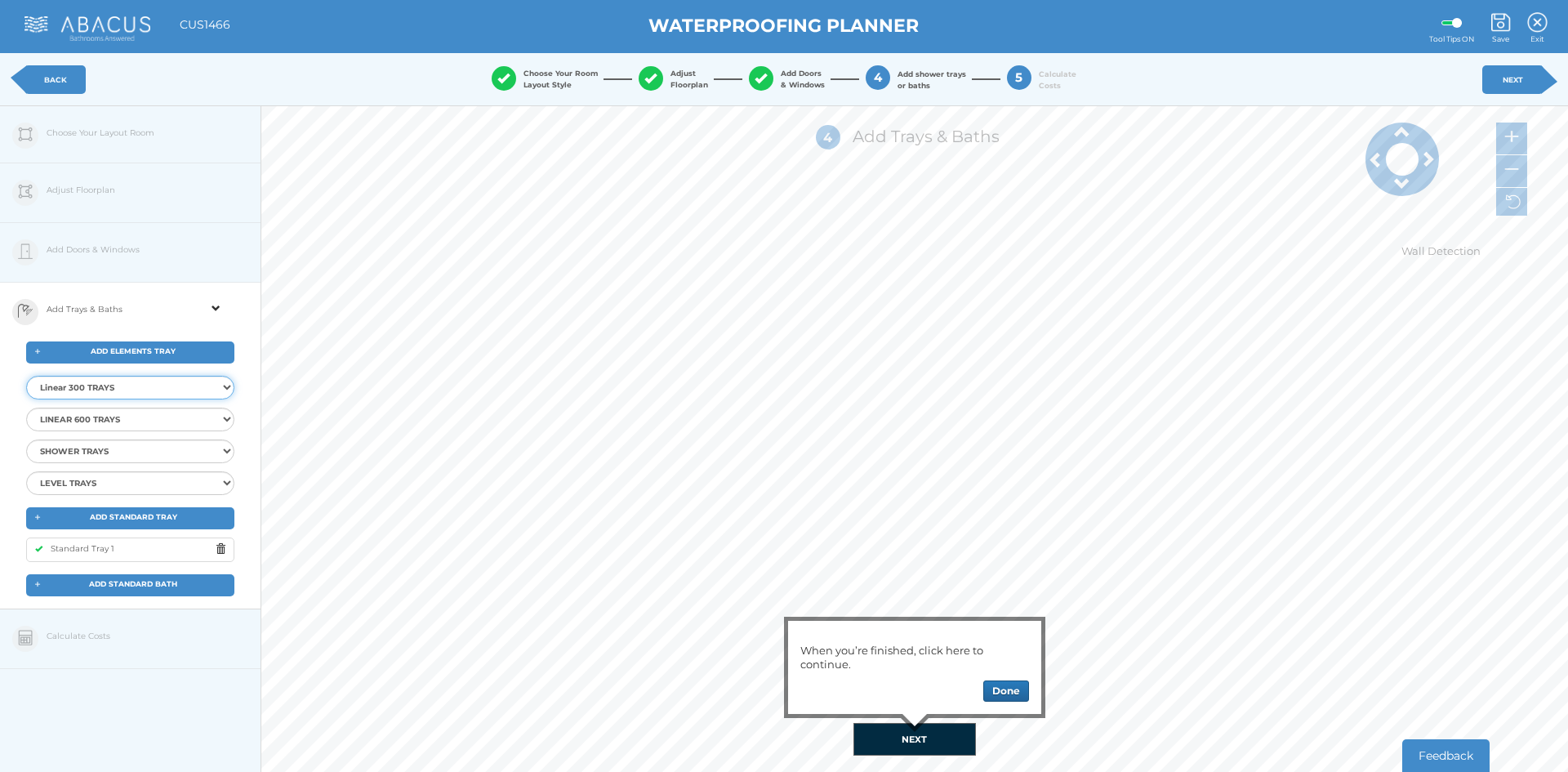
click at [214, 390] on select "Linear 300 TRAYS Elements Linear 300 Shower Tray 9x9 Centre Elements Linear 300…" at bounding box center [130, 388] width 208 height 24
select select "{"id":"31","ProductID":"4598","Item":"EMLT-10-2018","Description":"Elements Lin…"
click at [26, 376] on select "Linear 300 TRAYS Elements Linear 300 Shower Tray 9x9 Centre Elements Linear 300…" at bounding box center [130, 388] width 208 height 24
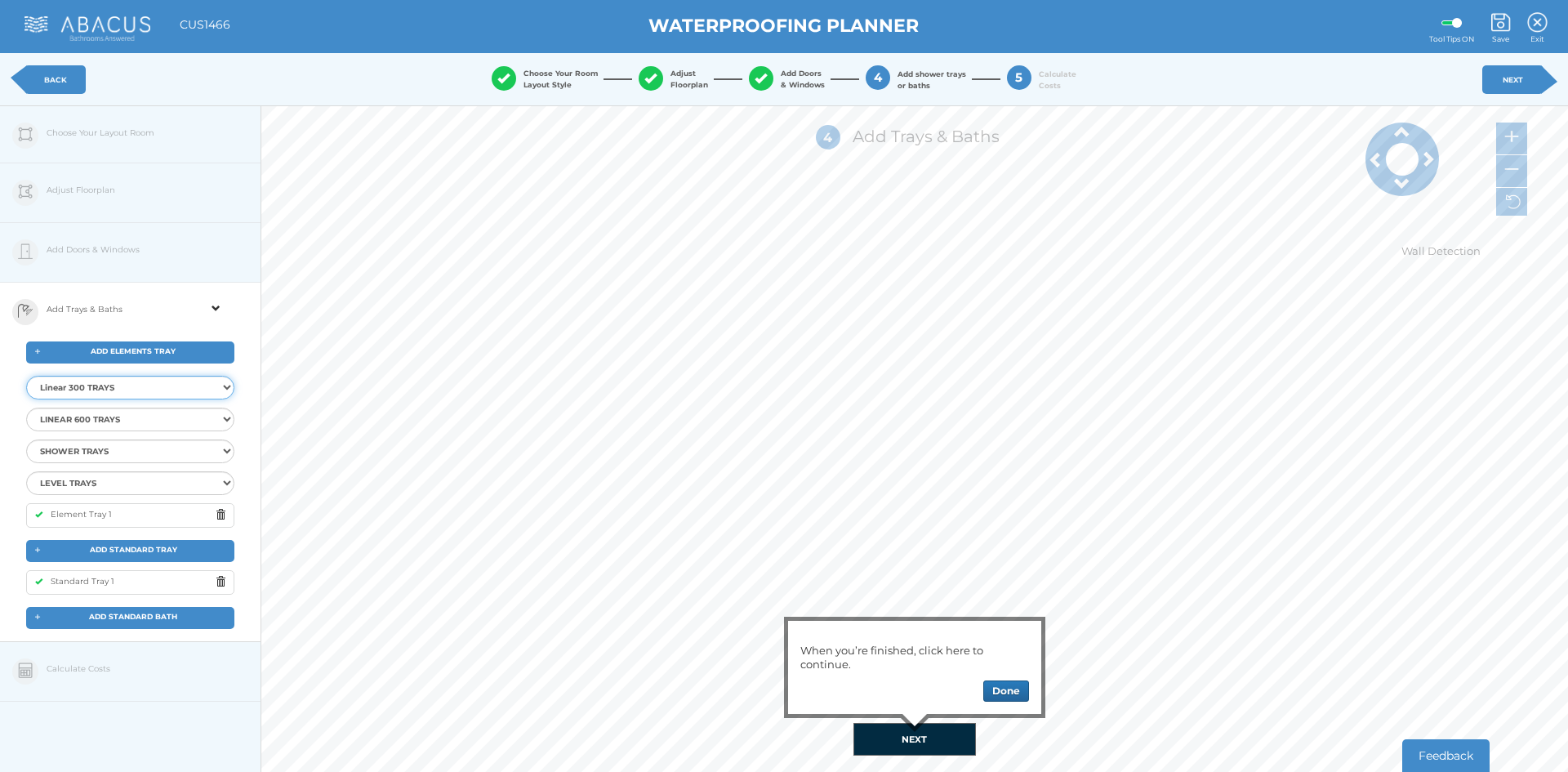
select select
click at [1003, 693] on button "Done" at bounding box center [1006, 690] width 46 height 22
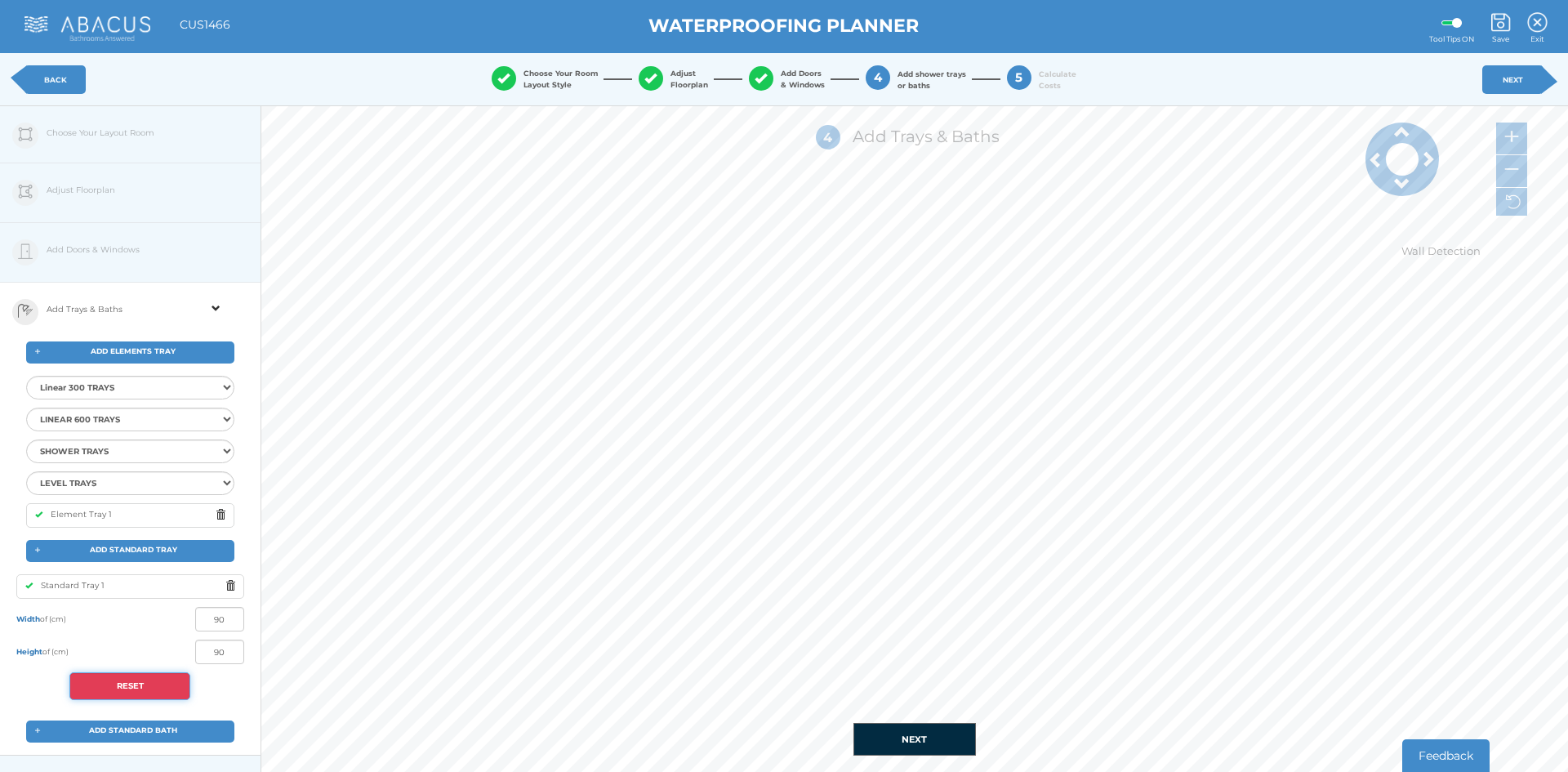
click at [155, 688] on button "RESET" at bounding box center [130, 686] width 120 height 28
click at [136, 680] on button "RESET" at bounding box center [130, 686] width 120 height 28
click at [232, 587] on span at bounding box center [234, 586] width 18 height 21
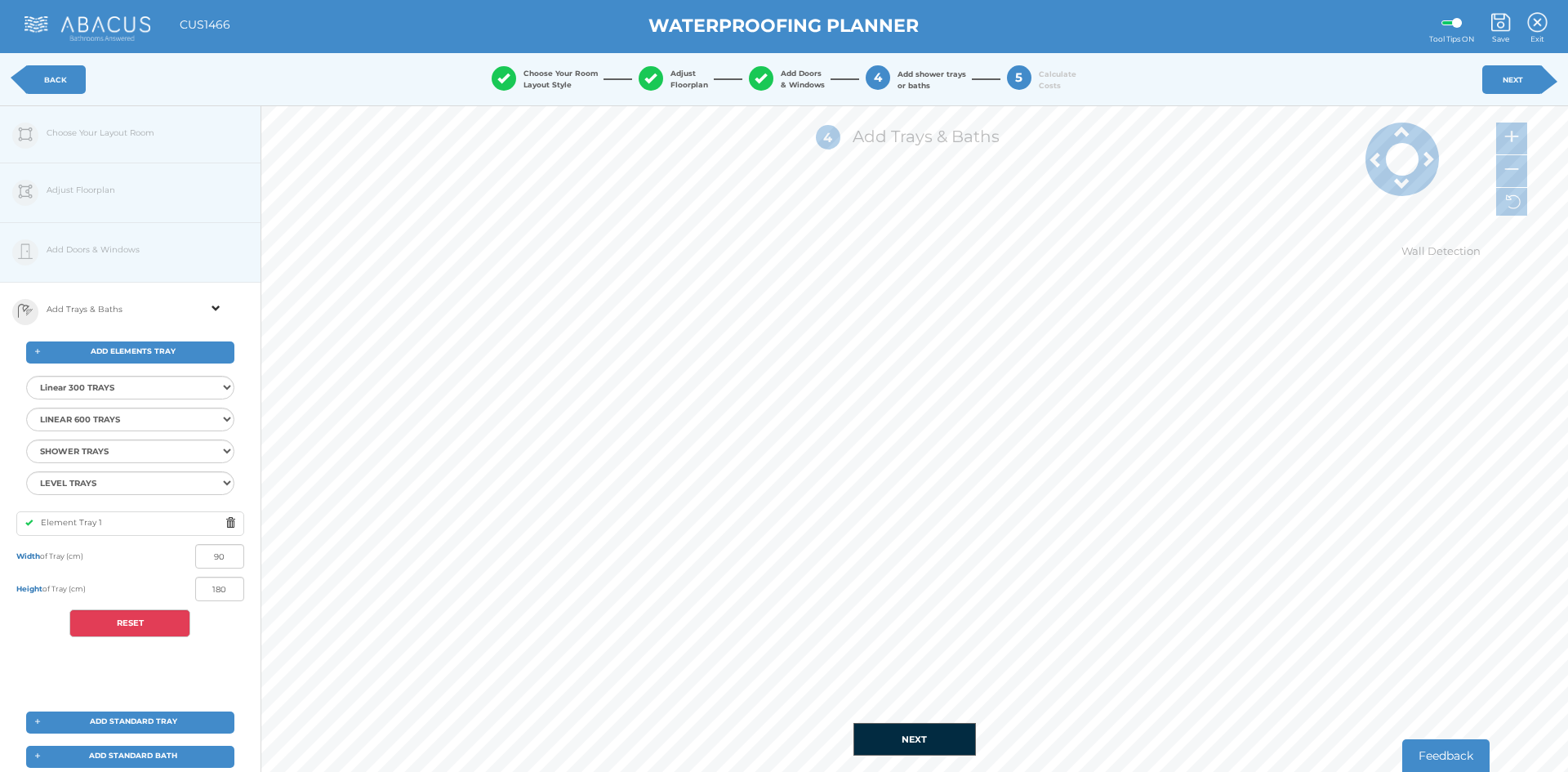
click at [911, 744] on button "NEXT" at bounding box center [915, 739] width 122 height 33
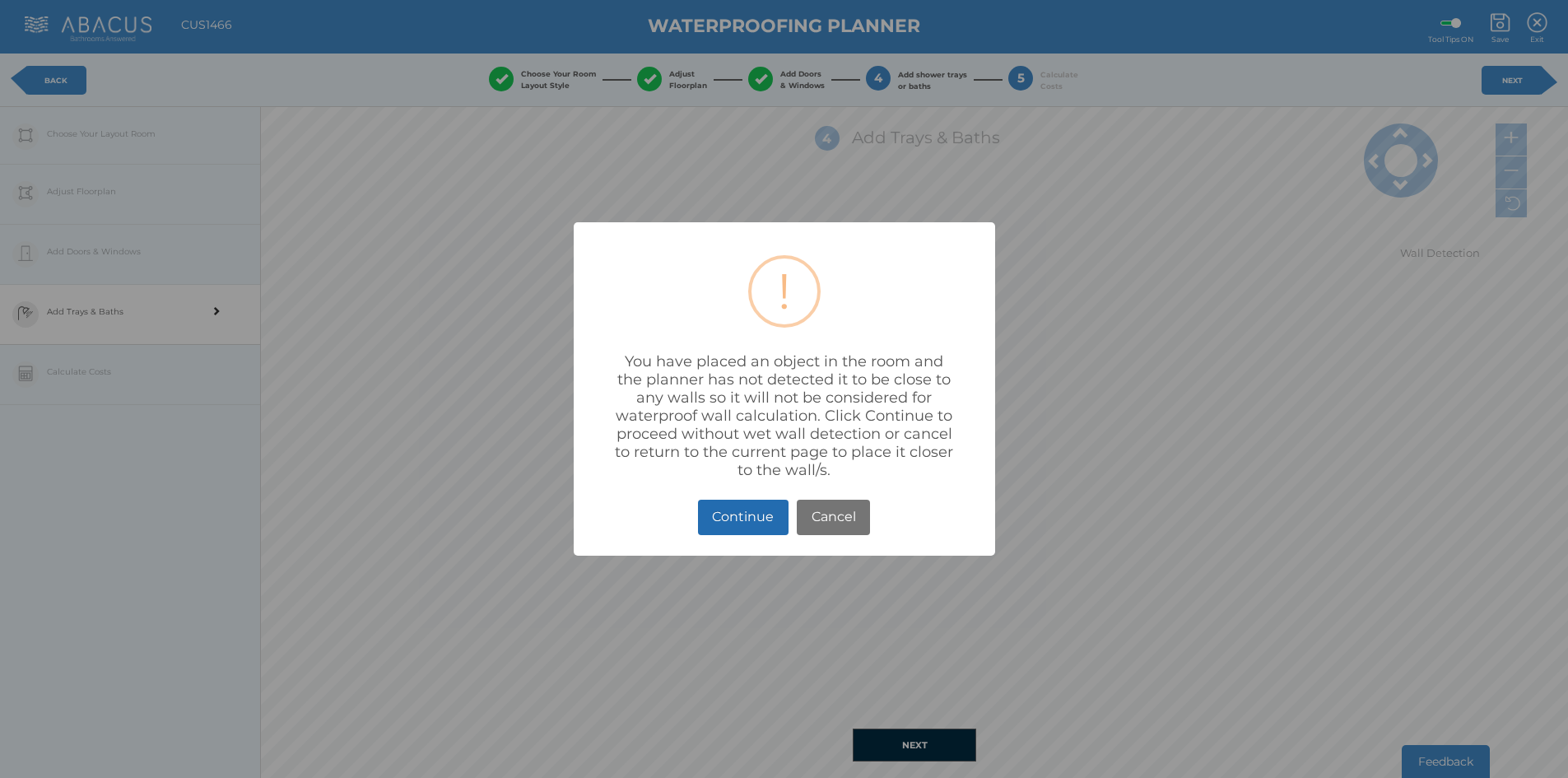
click at [748, 520] on button "Continue" at bounding box center [743, 517] width 90 height 36
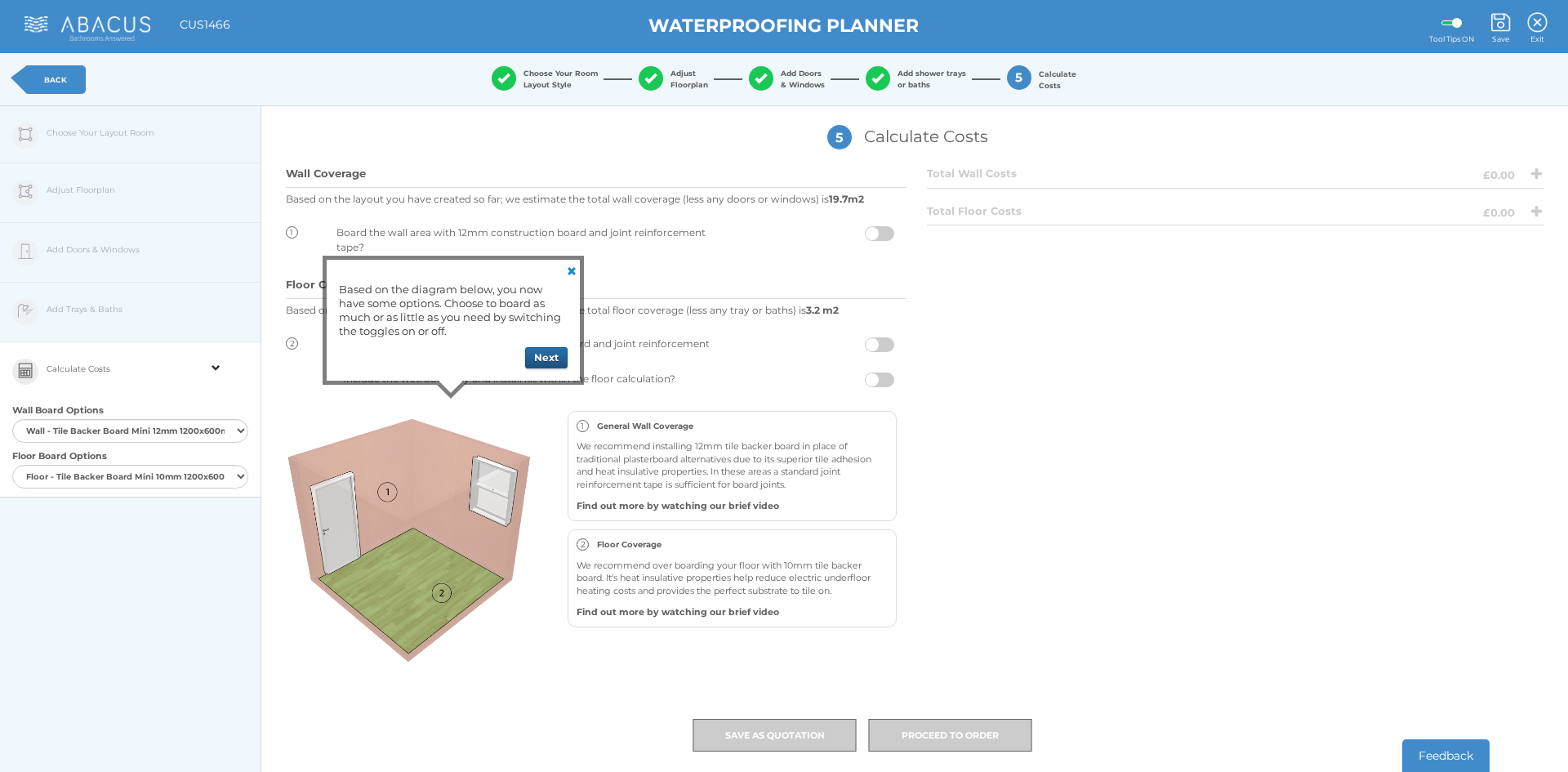
click at [556, 356] on button "Next" at bounding box center [546, 357] width 42 height 22
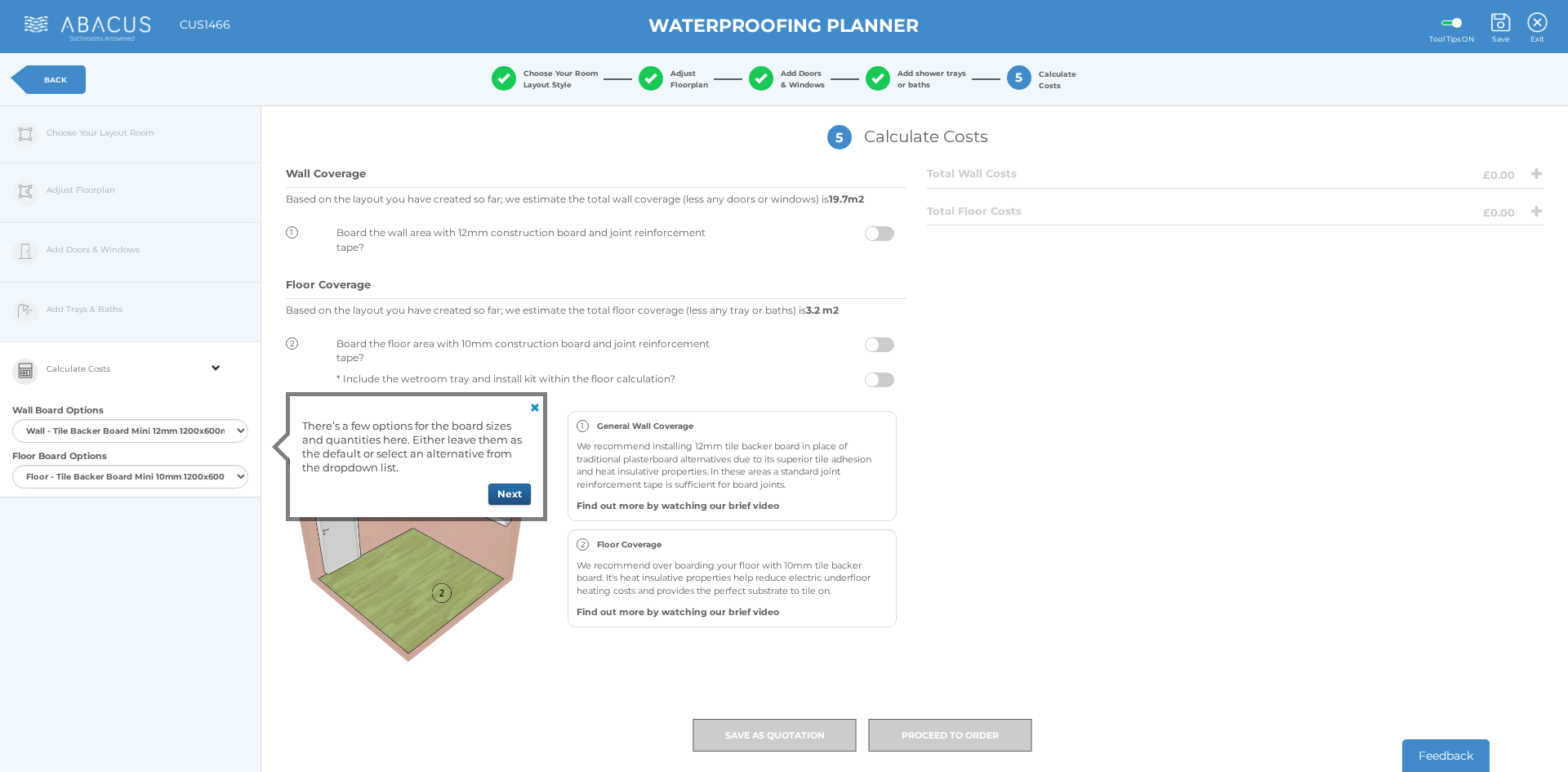
click at [503, 495] on button "Next" at bounding box center [509, 494] width 42 height 22
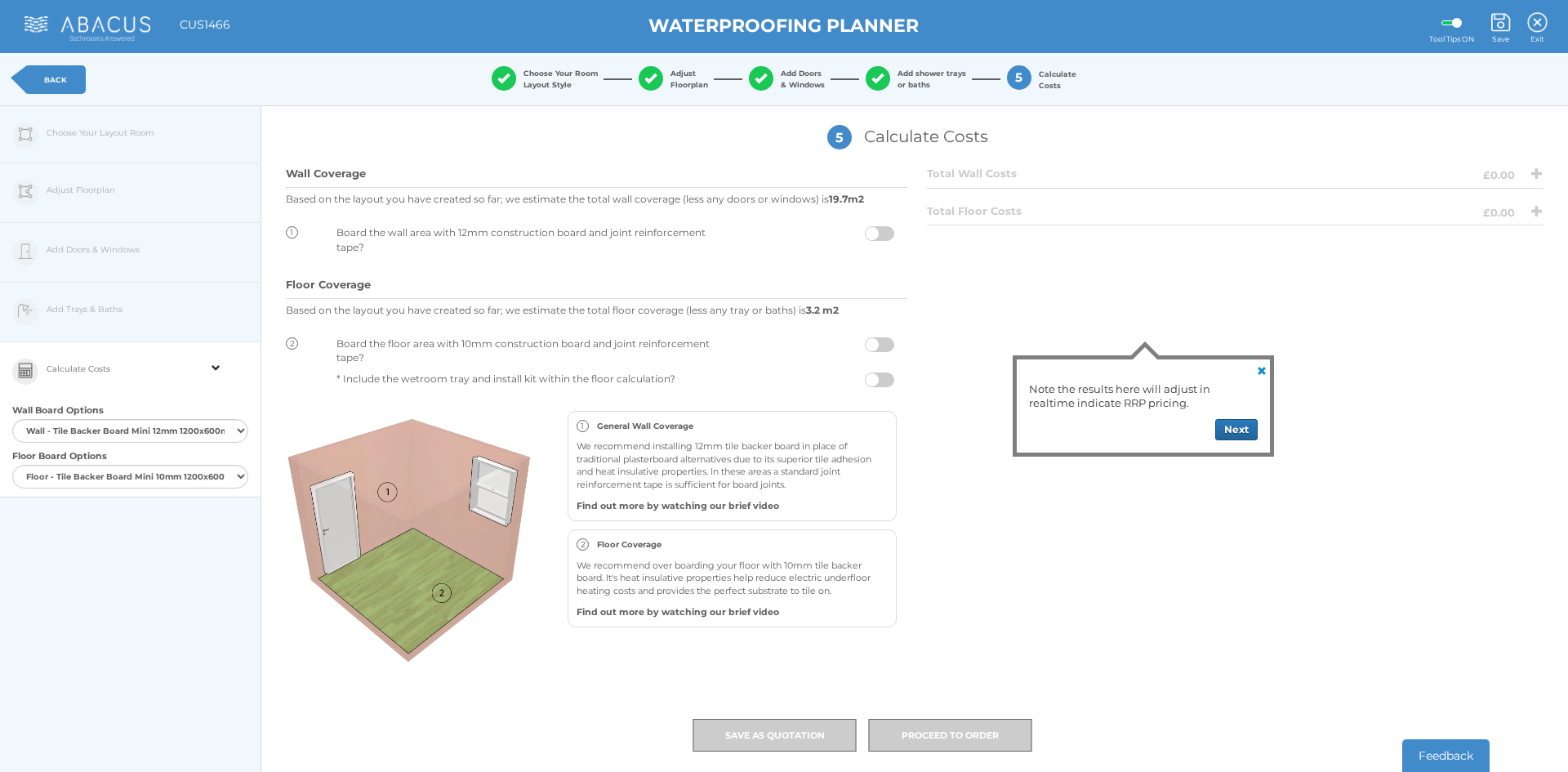
click at [1238, 427] on button "Next" at bounding box center [1236, 429] width 42 height 22
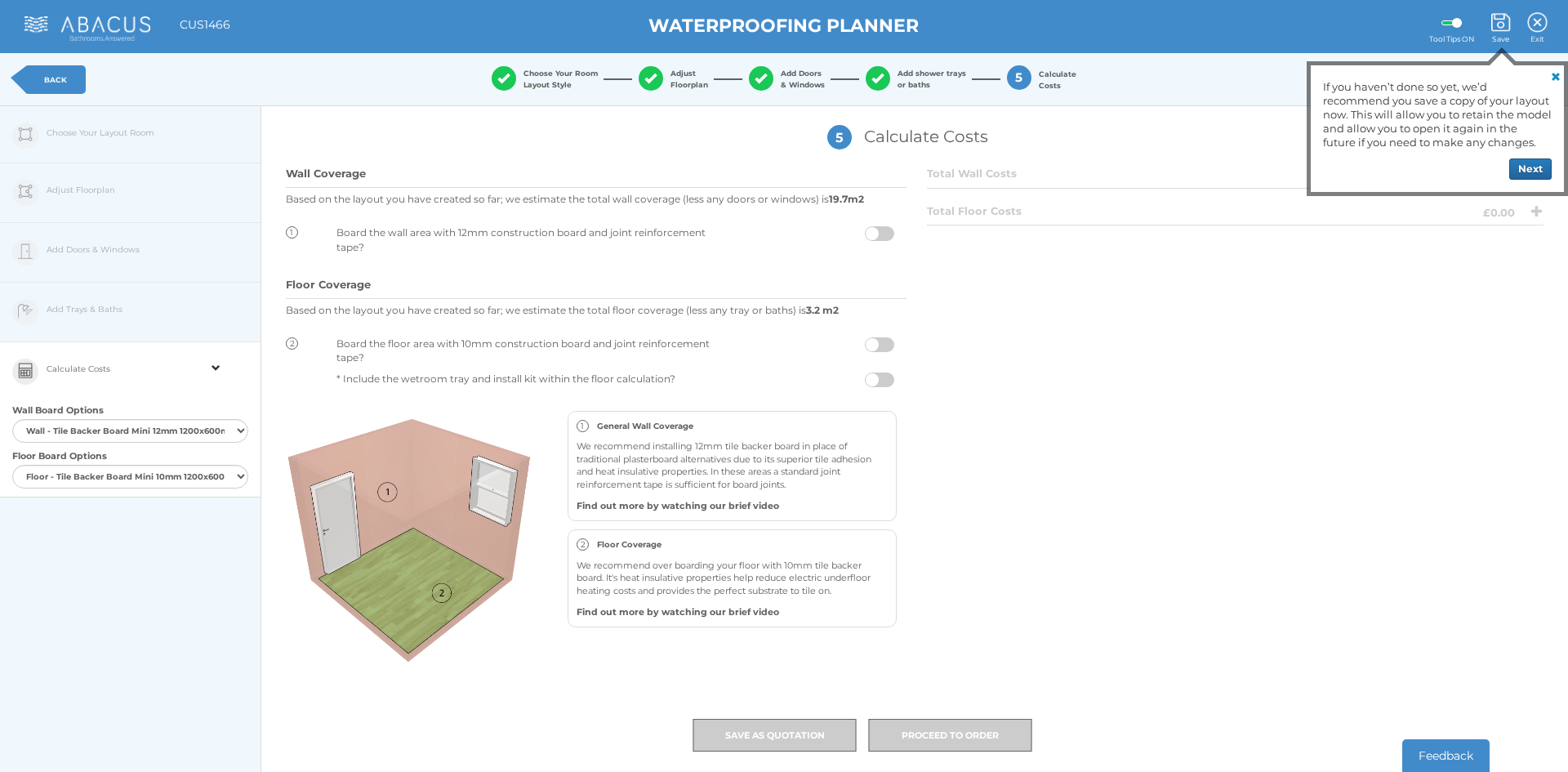
click at [875, 229] on span at bounding box center [880, 233] width 29 height 15
click at [894, 230] on input "checkbox" at bounding box center [894, 230] width 0 height 0
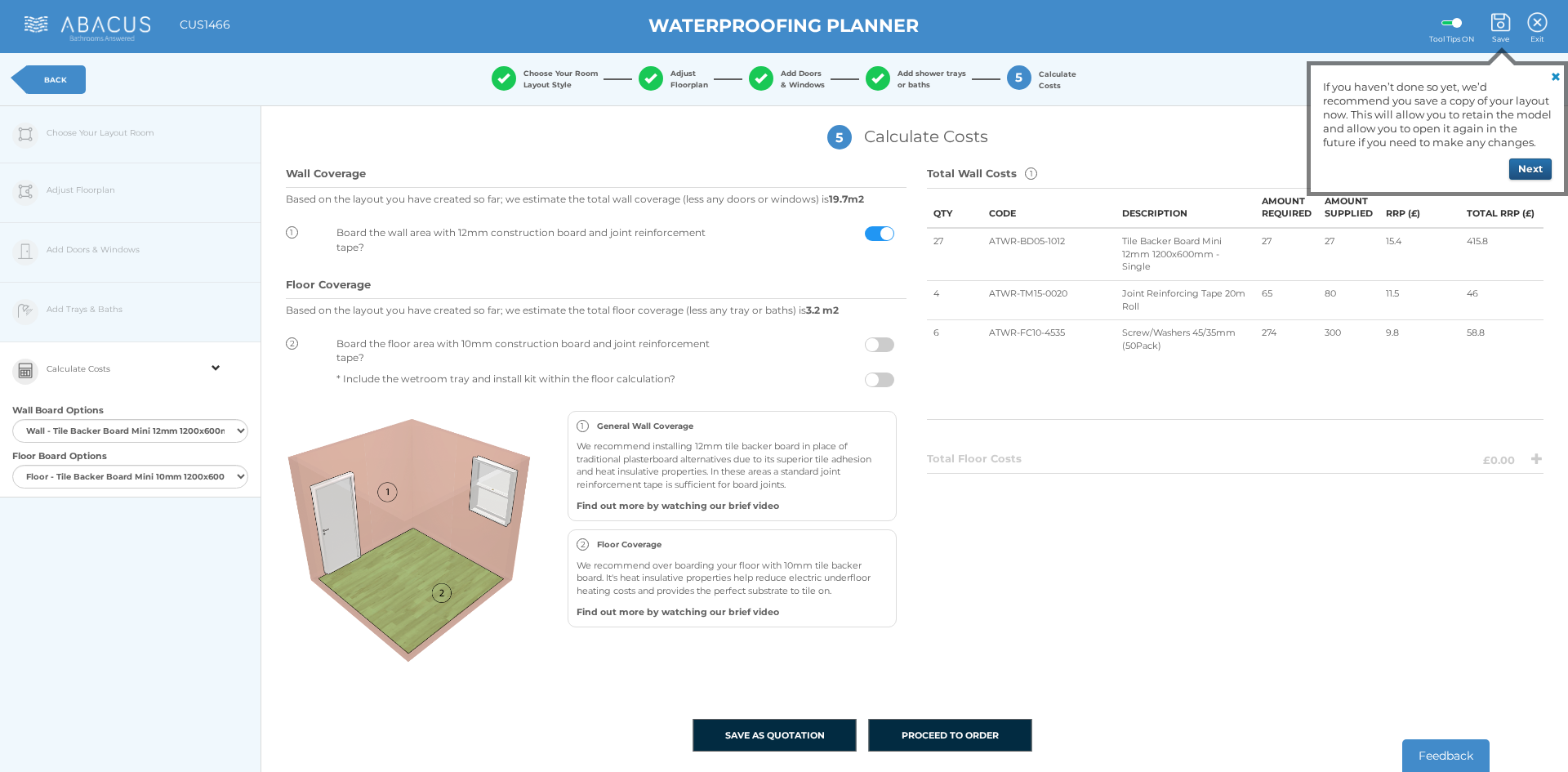
click at [1525, 168] on button "Next" at bounding box center [1530, 169] width 42 height 22
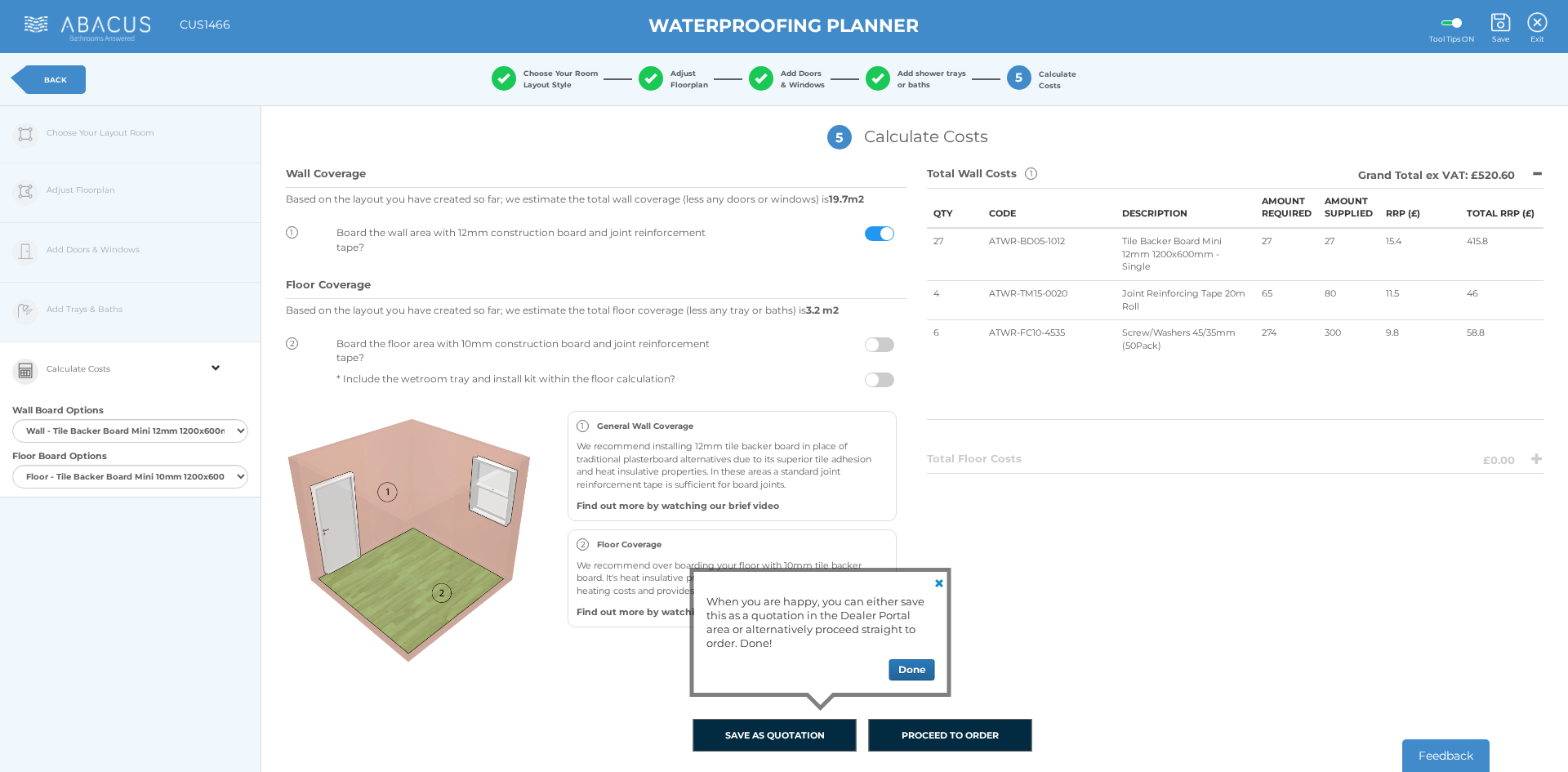
click at [878, 340] on span at bounding box center [880, 344] width 29 height 15
click at [894, 341] on input "checkbox" at bounding box center [894, 341] width 0 height 0
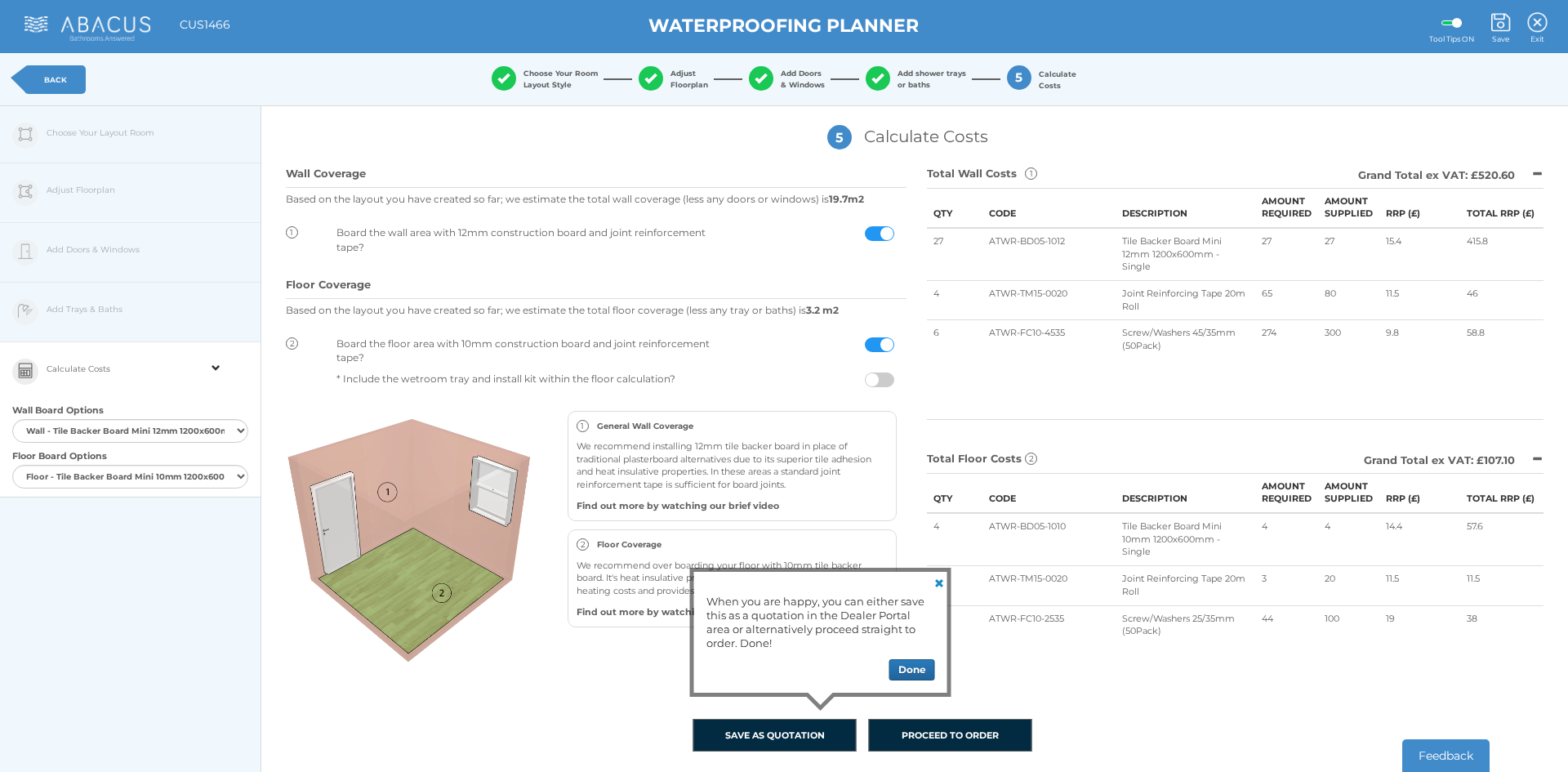
click at [882, 386] on span at bounding box center [880, 380] width 29 height 15
click at [894, 376] on input "checkbox" at bounding box center [894, 376] width 0 height 0
click at [900, 670] on button "Done" at bounding box center [911, 670] width 46 height 22
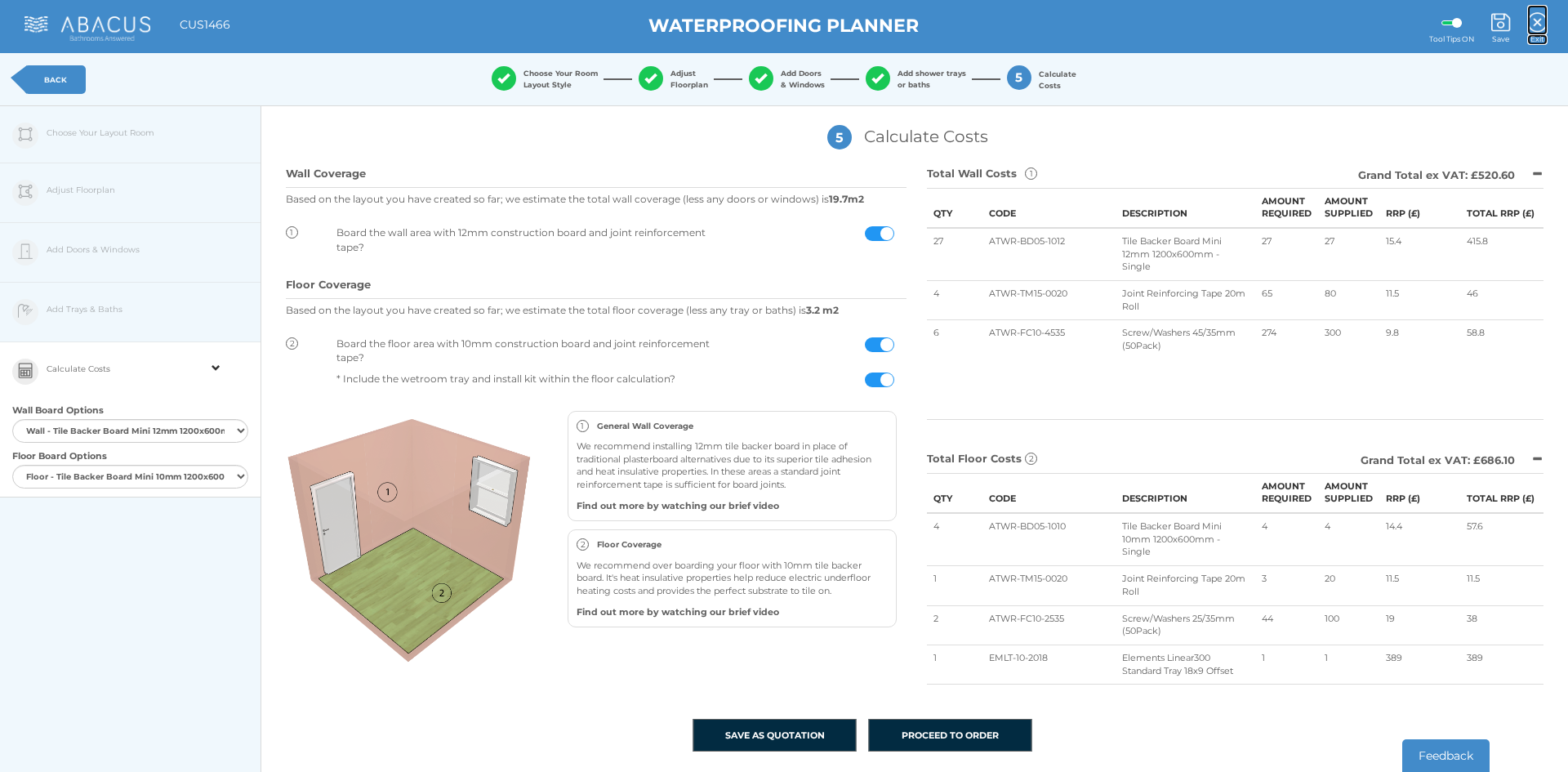
click at [1533, 31] on img at bounding box center [1537, 22] width 21 height 21
